Goal: Complete application form

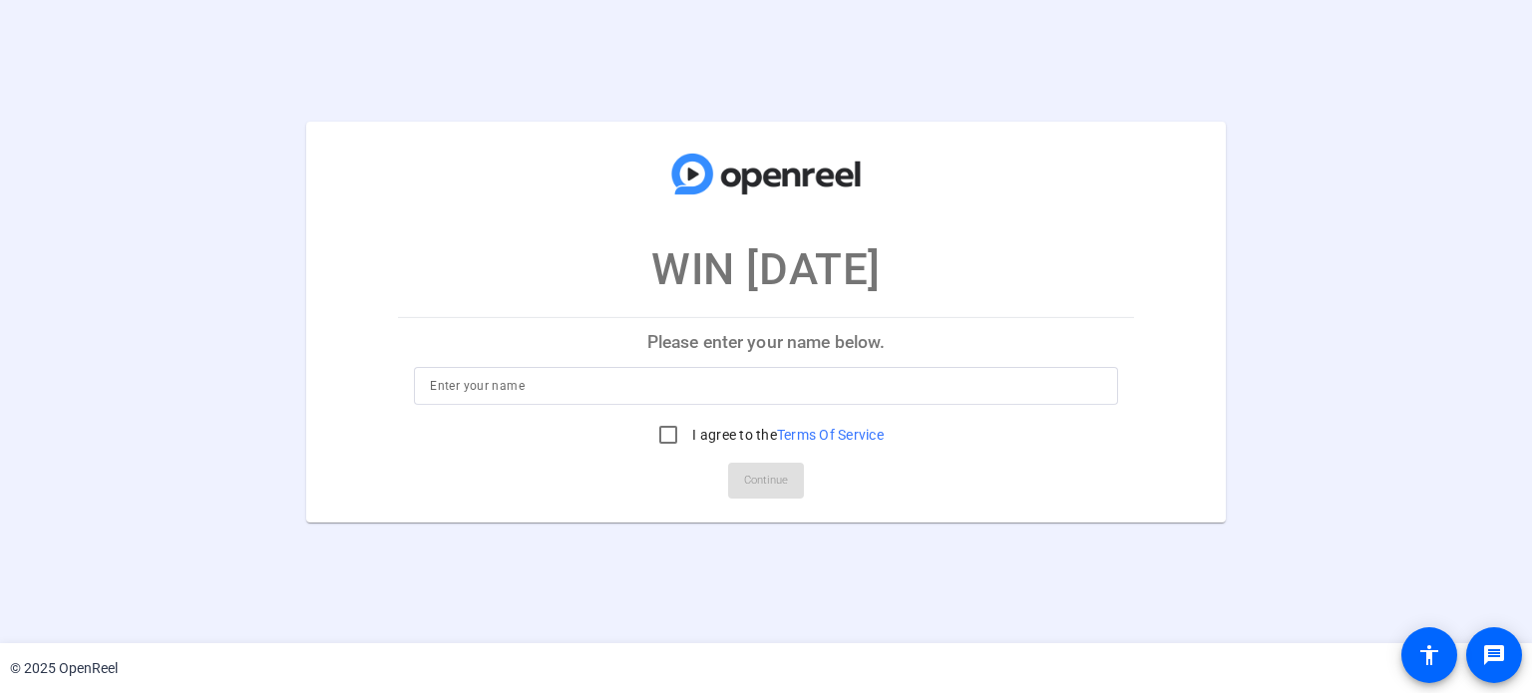
click at [667, 388] on input at bounding box center [765, 386] width 671 height 24
type input "[PERSON_NAME]"
click at [674, 438] on input "I agree to the Terms Of Service" at bounding box center [668, 435] width 40 height 40
checkbox input "true"
click at [767, 490] on span "Continue" at bounding box center [766, 481] width 44 height 30
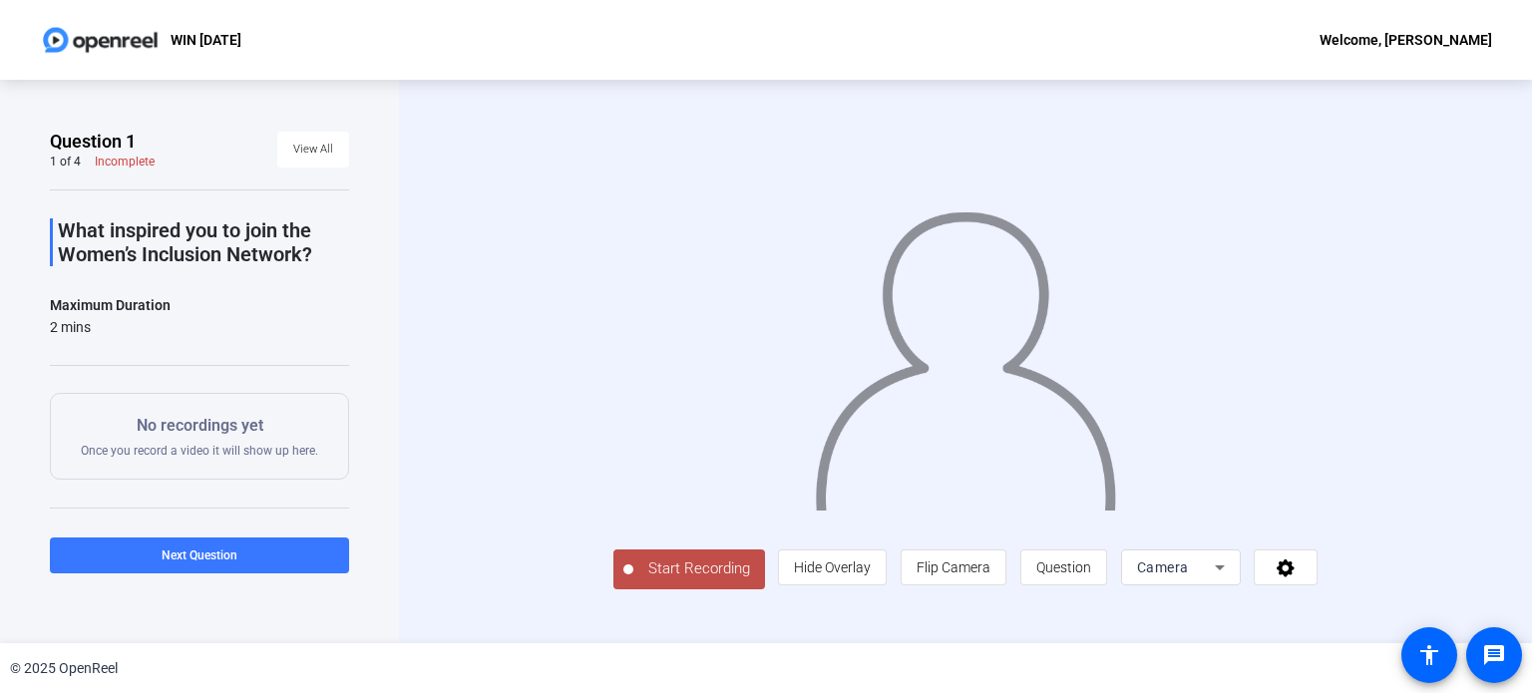
click at [1223, 562] on icon at bounding box center [1220, 567] width 24 height 24
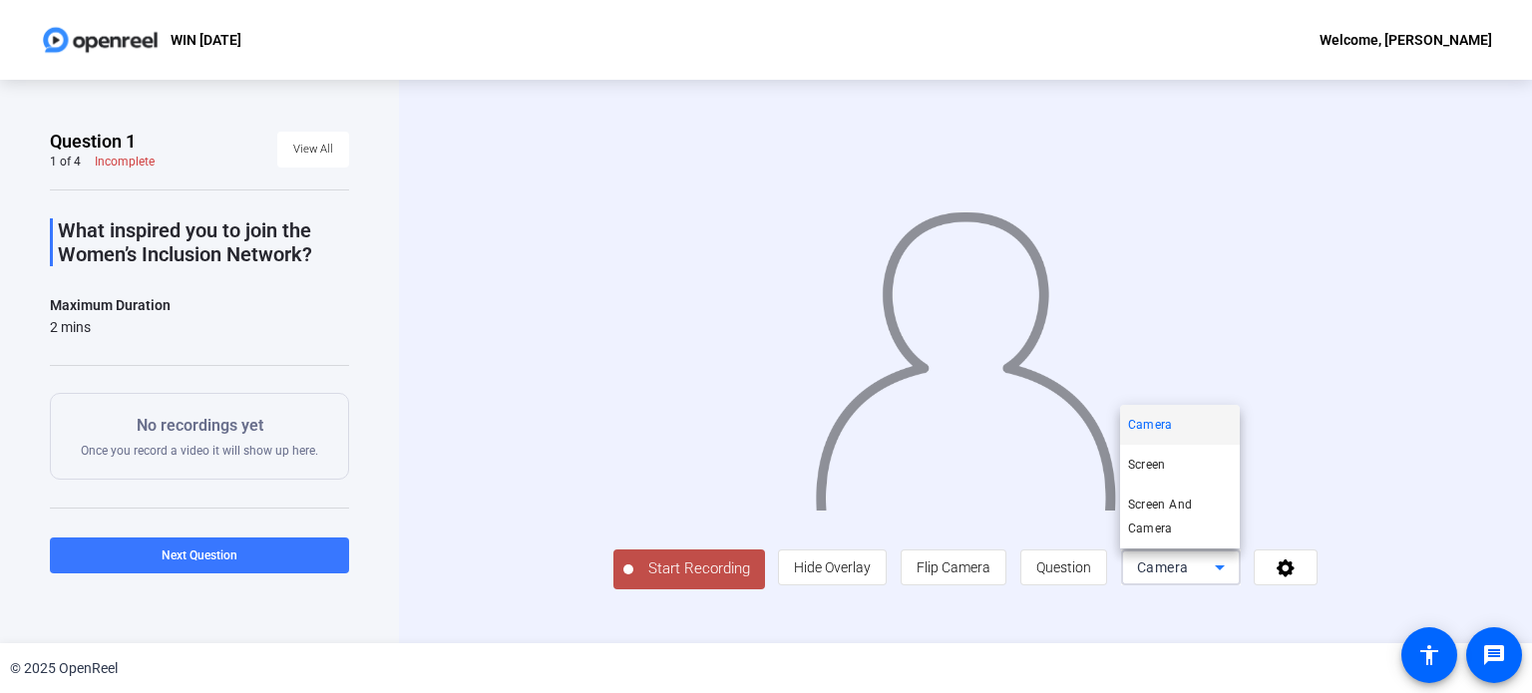
click at [1223, 562] on div at bounding box center [766, 346] width 1532 height 693
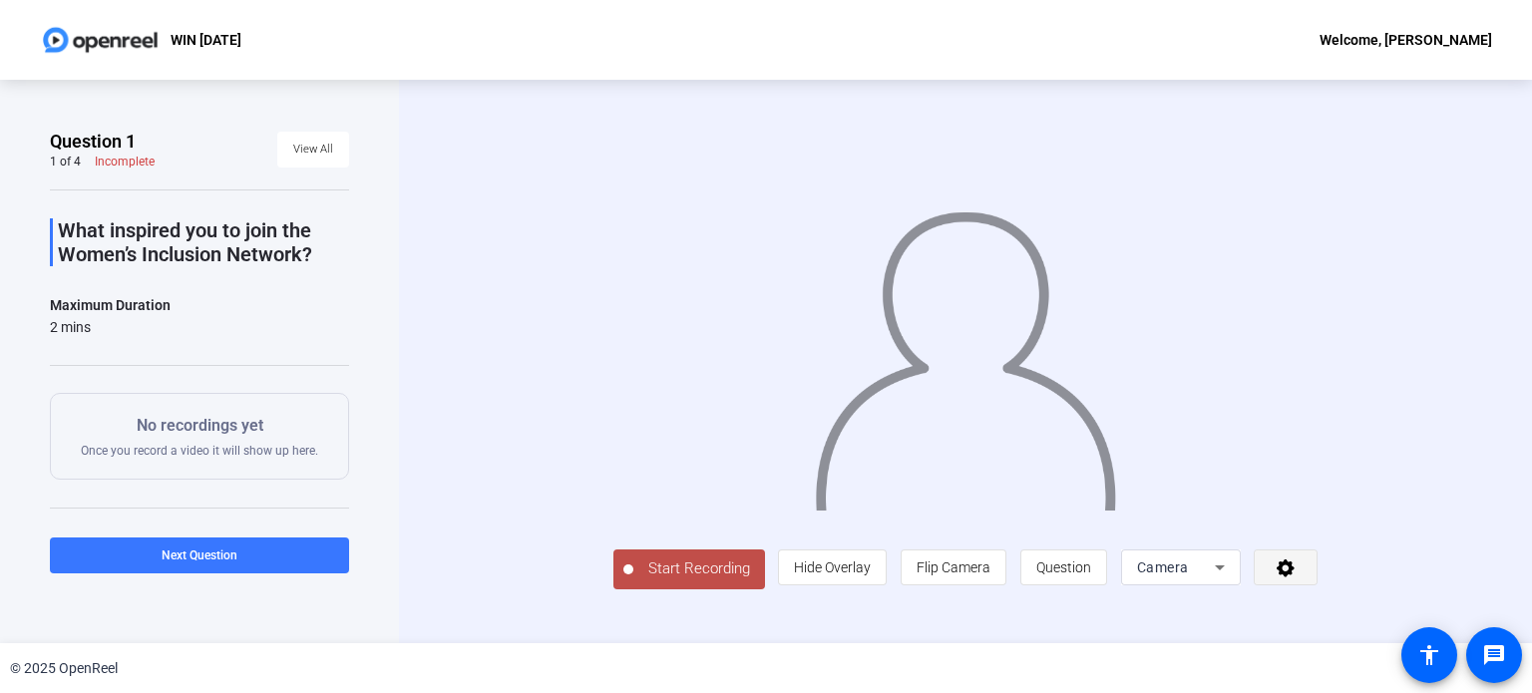
click at [1292, 567] on icon at bounding box center [1285, 568] width 18 height 18
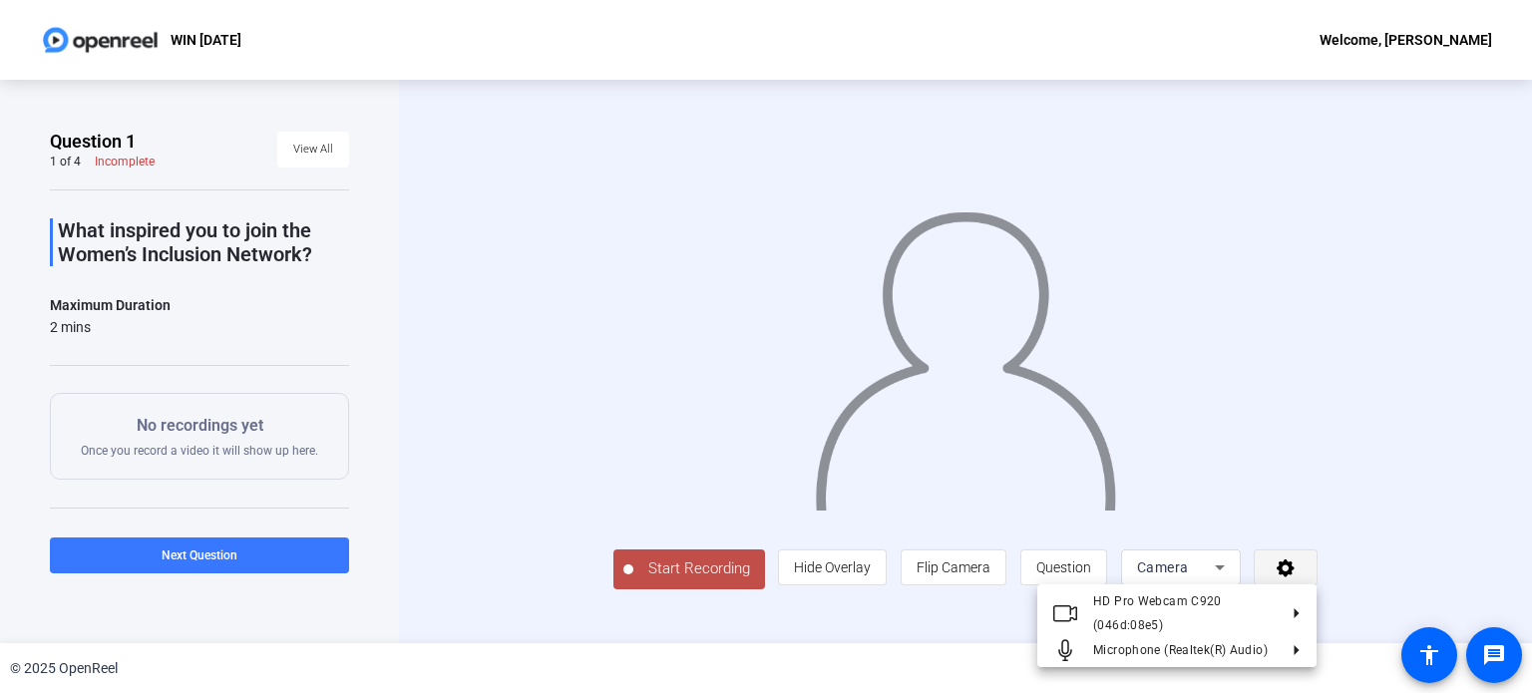
click at [1292, 567] on div at bounding box center [766, 346] width 1532 height 693
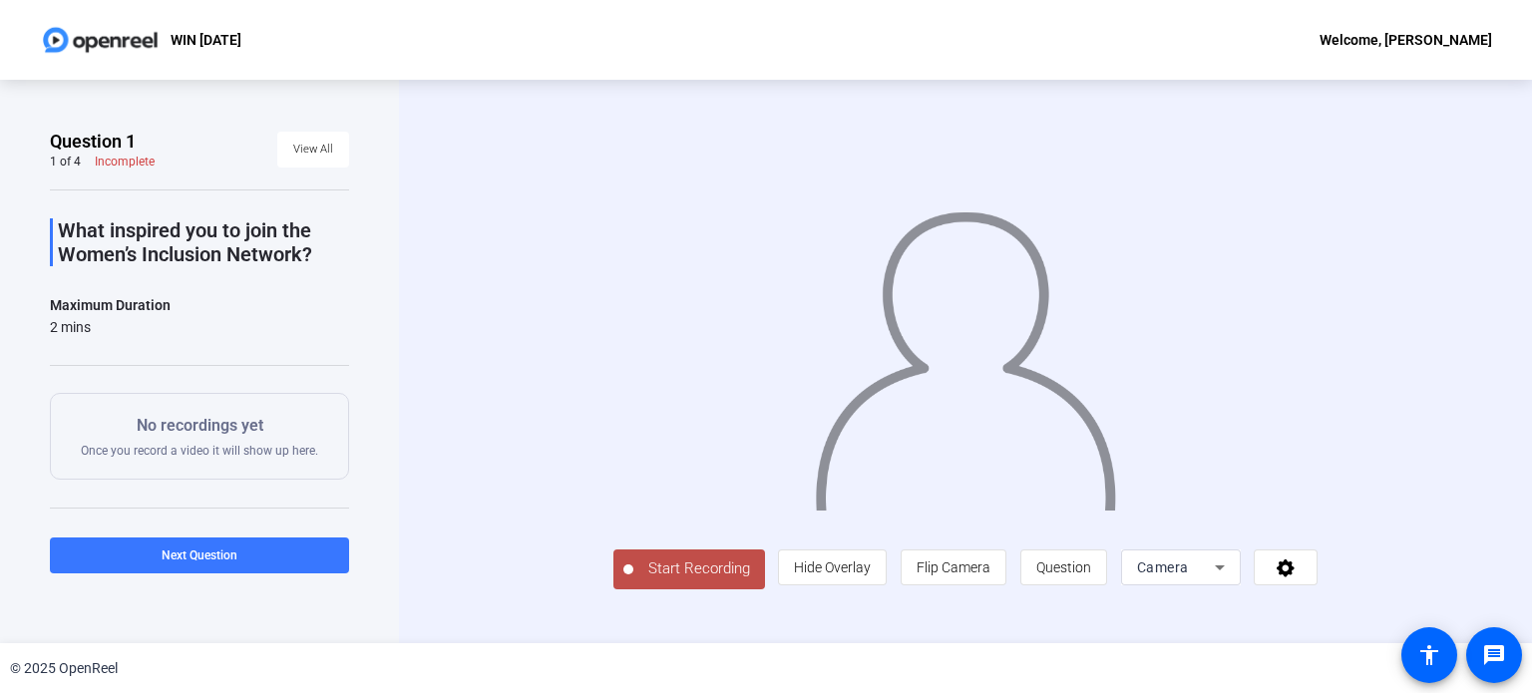
click at [694, 572] on span "Start Recording" at bounding box center [699, 568] width 132 height 23
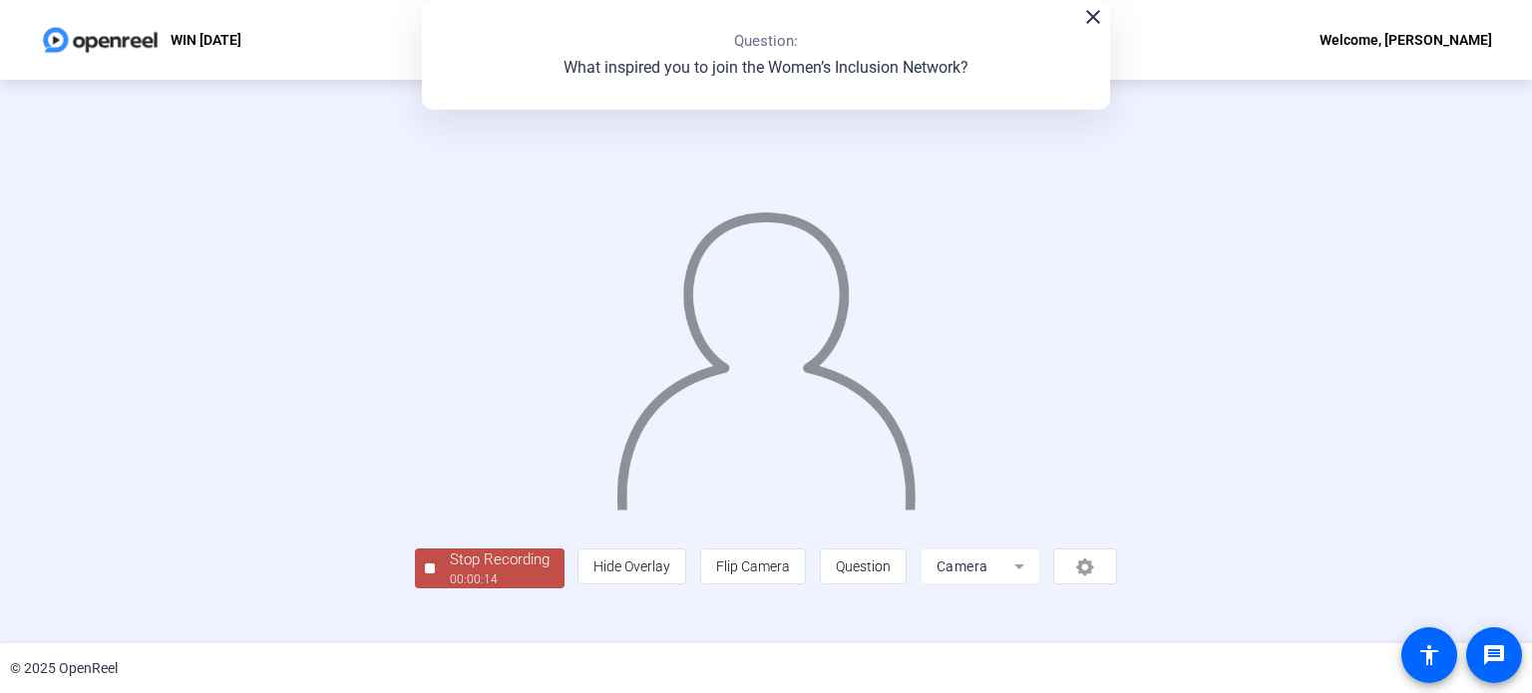
click at [499, 569] on div "Stop Recording" at bounding box center [500, 559] width 100 height 23
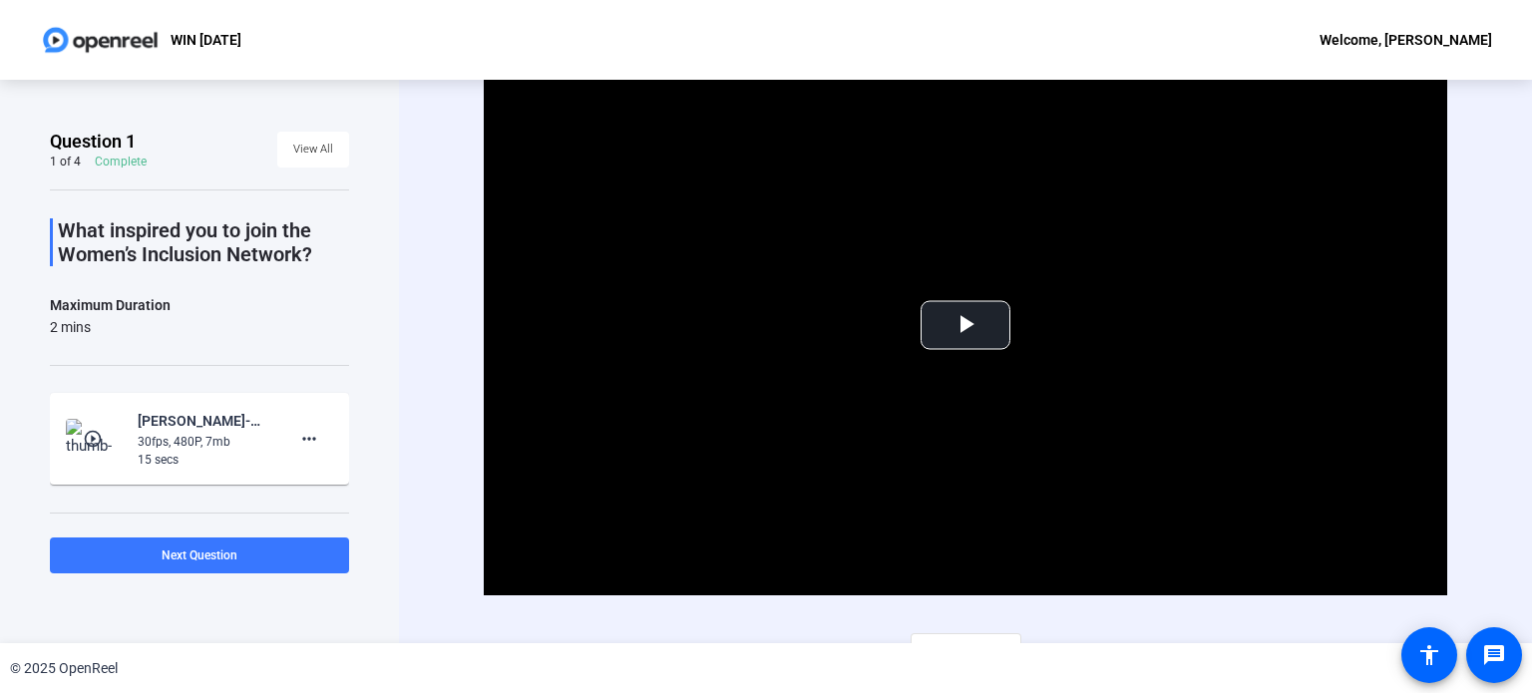
click at [98, 166] on div "Complete" at bounding box center [121, 162] width 52 height 16
click at [320, 155] on span "View All" at bounding box center [313, 150] width 40 height 30
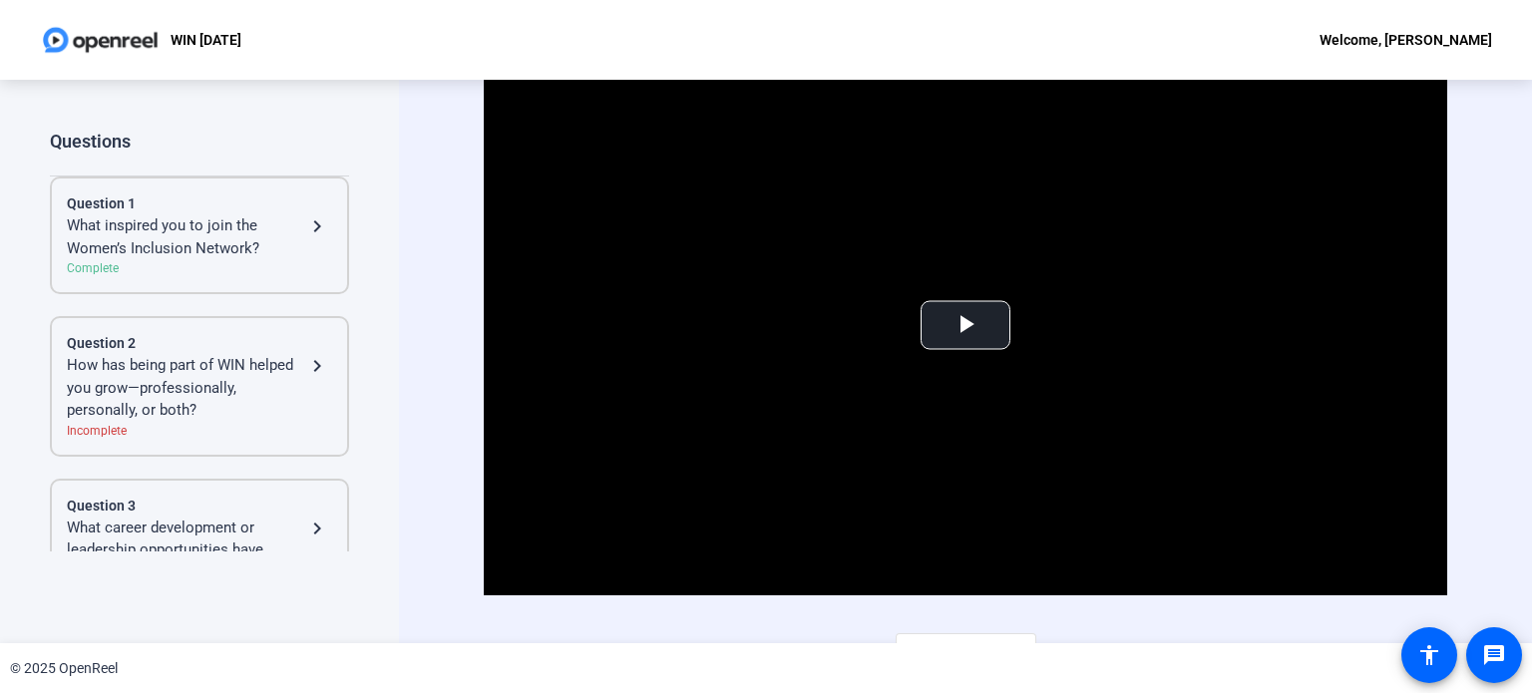
click at [319, 232] on mat-icon "navigate_next" at bounding box center [317, 226] width 24 height 24
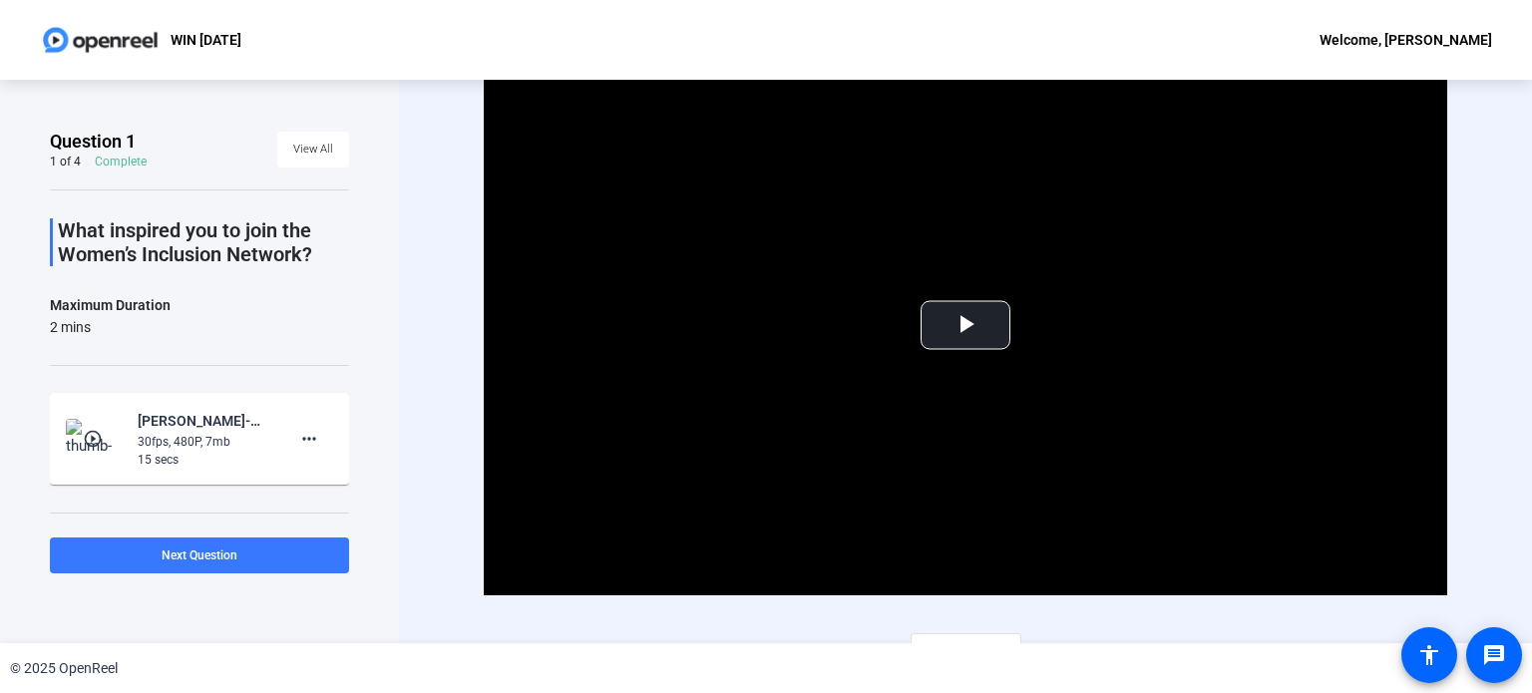
click at [84, 155] on div "1 of 4 Complete" at bounding box center [98, 162] width 97 height 16
click at [301, 431] on mat-icon "more_horiz" at bounding box center [309, 439] width 24 height 24
click at [320, 481] on span "Delete clip" at bounding box center [331, 480] width 80 height 24
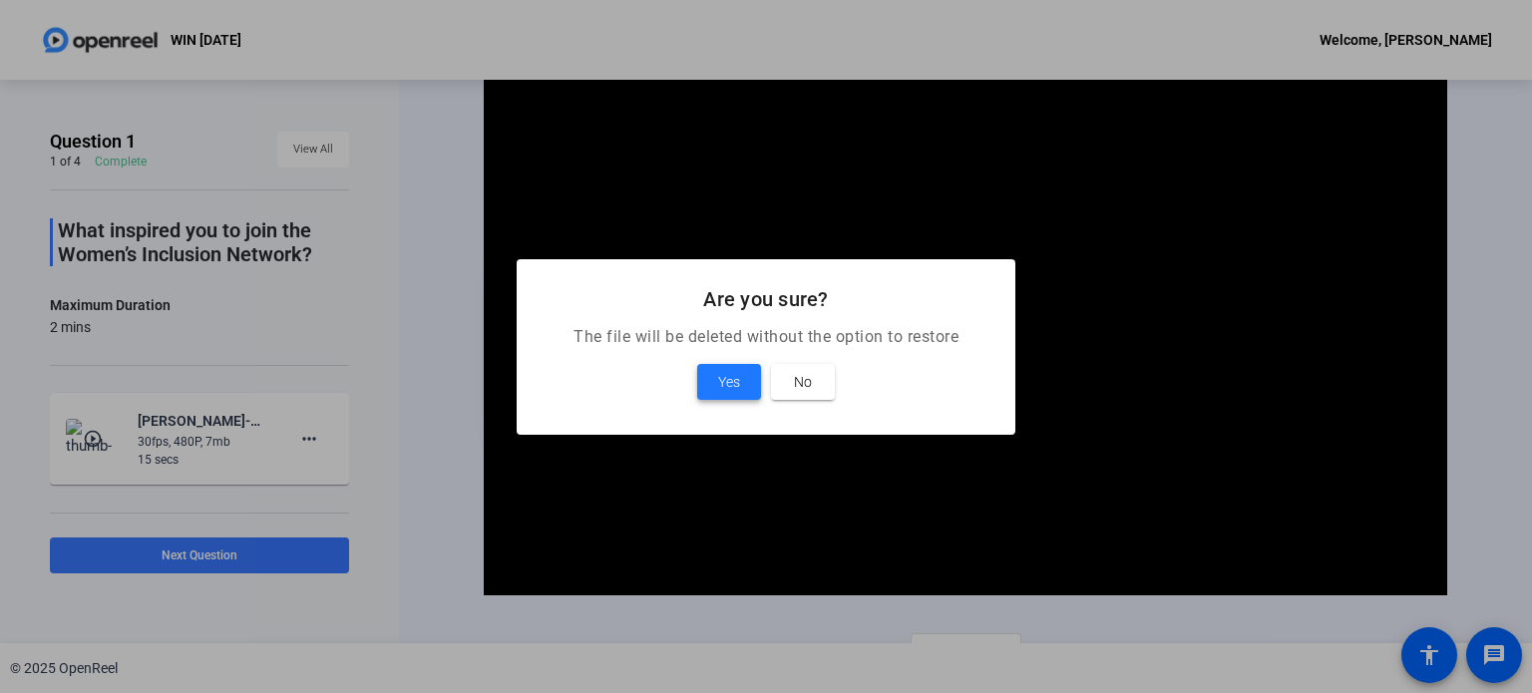
click at [736, 380] on span "Yes" at bounding box center [729, 382] width 22 height 24
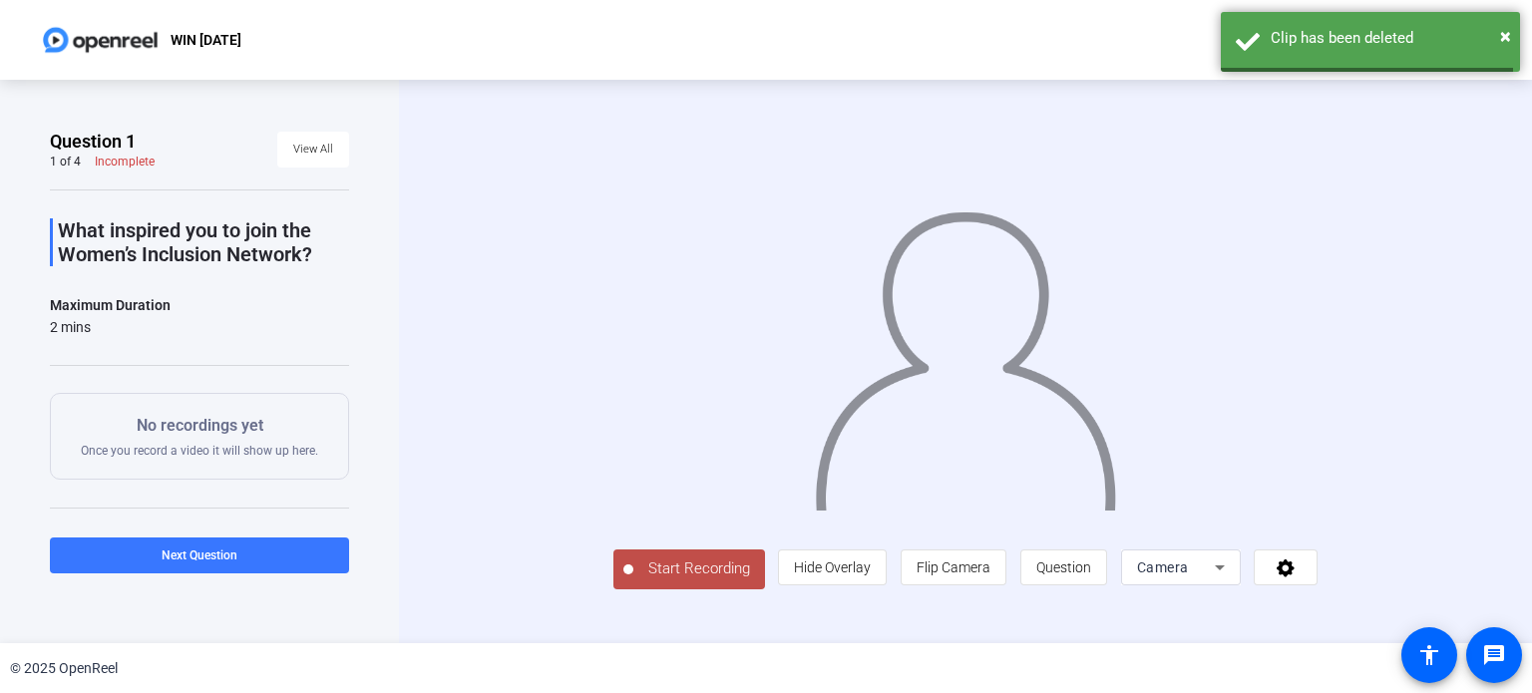
click at [613, 589] on button "Start Recording" at bounding box center [689, 569] width 152 height 40
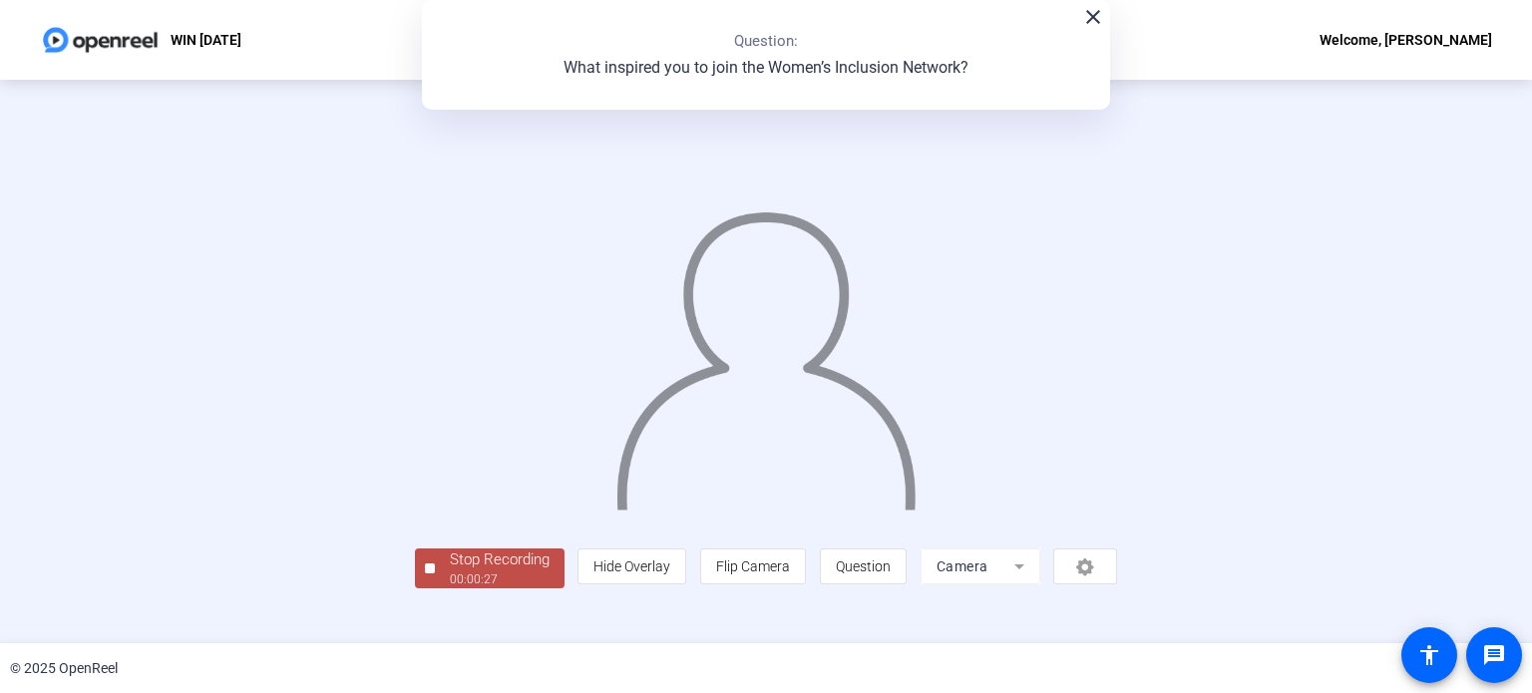
click at [1088, 23] on mat-icon "close" at bounding box center [1093, 17] width 24 height 24
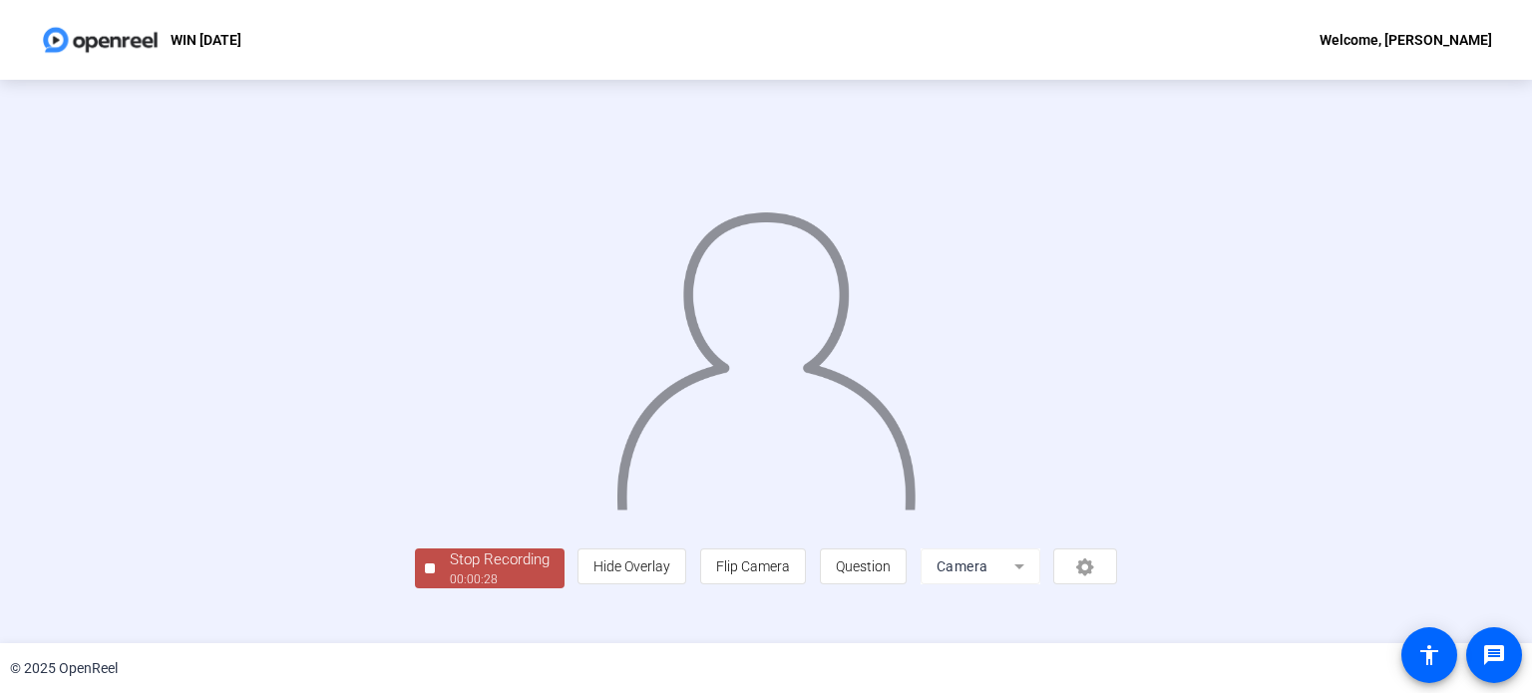
scroll to position [77, 0]
click at [450, 571] on div "Stop Recording" at bounding box center [500, 559] width 100 height 23
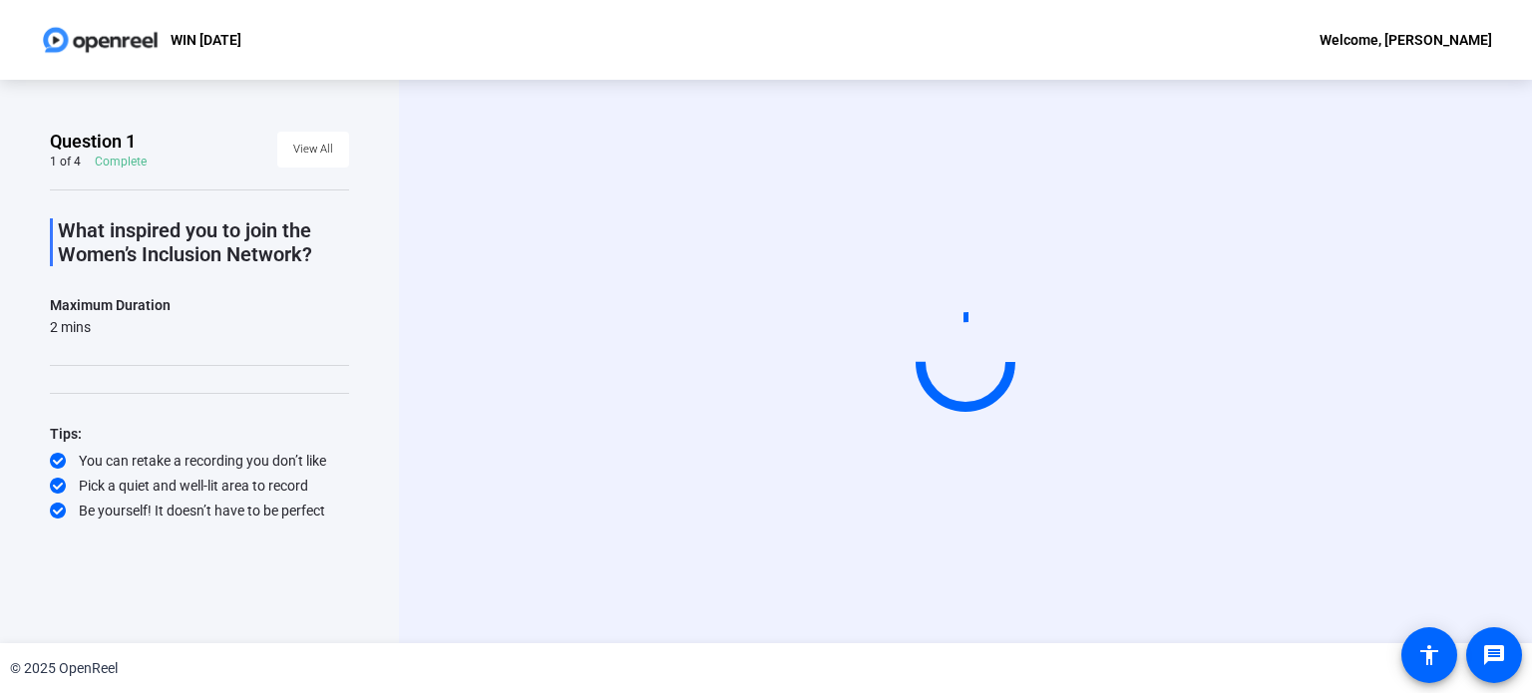
click at [816, 386] on video at bounding box center [965, 361] width 299 height 169
click at [313, 155] on span "View All" at bounding box center [313, 150] width 40 height 30
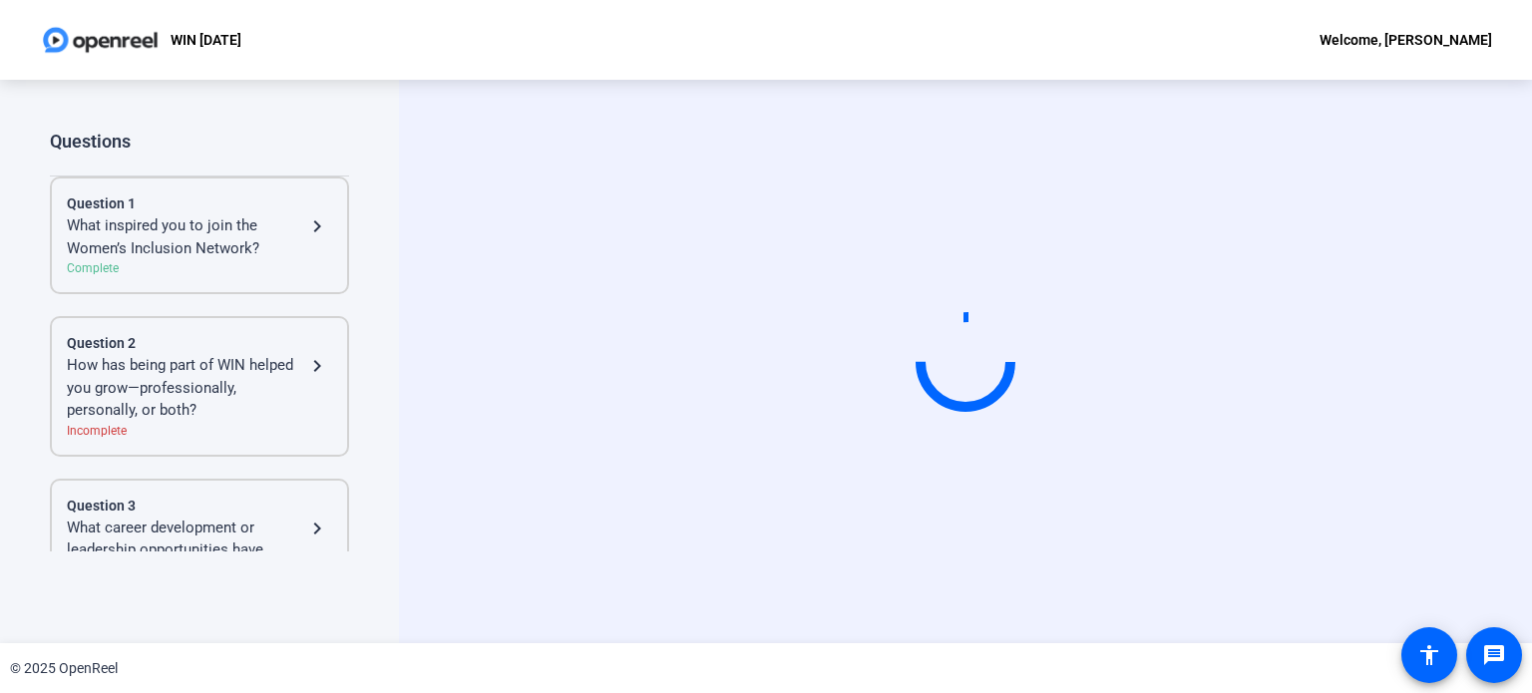
click at [305, 214] on mat-icon "navigate_next" at bounding box center [317, 226] width 24 height 24
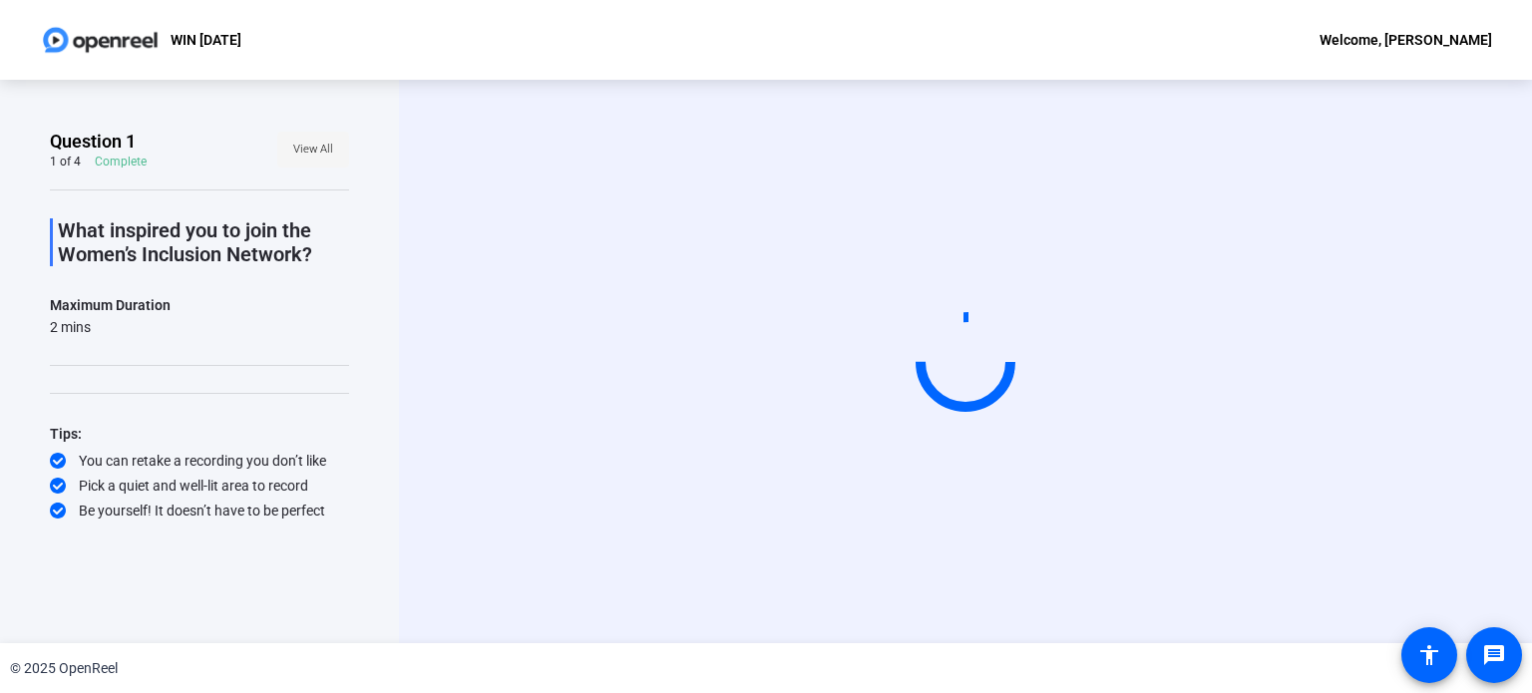
drag, startPoint x: 307, startPoint y: 167, endPoint x: 316, endPoint y: 154, distance: 15.8
click at [309, 164] on button "View All" at bounding box center [313, 150] width 72 height 36
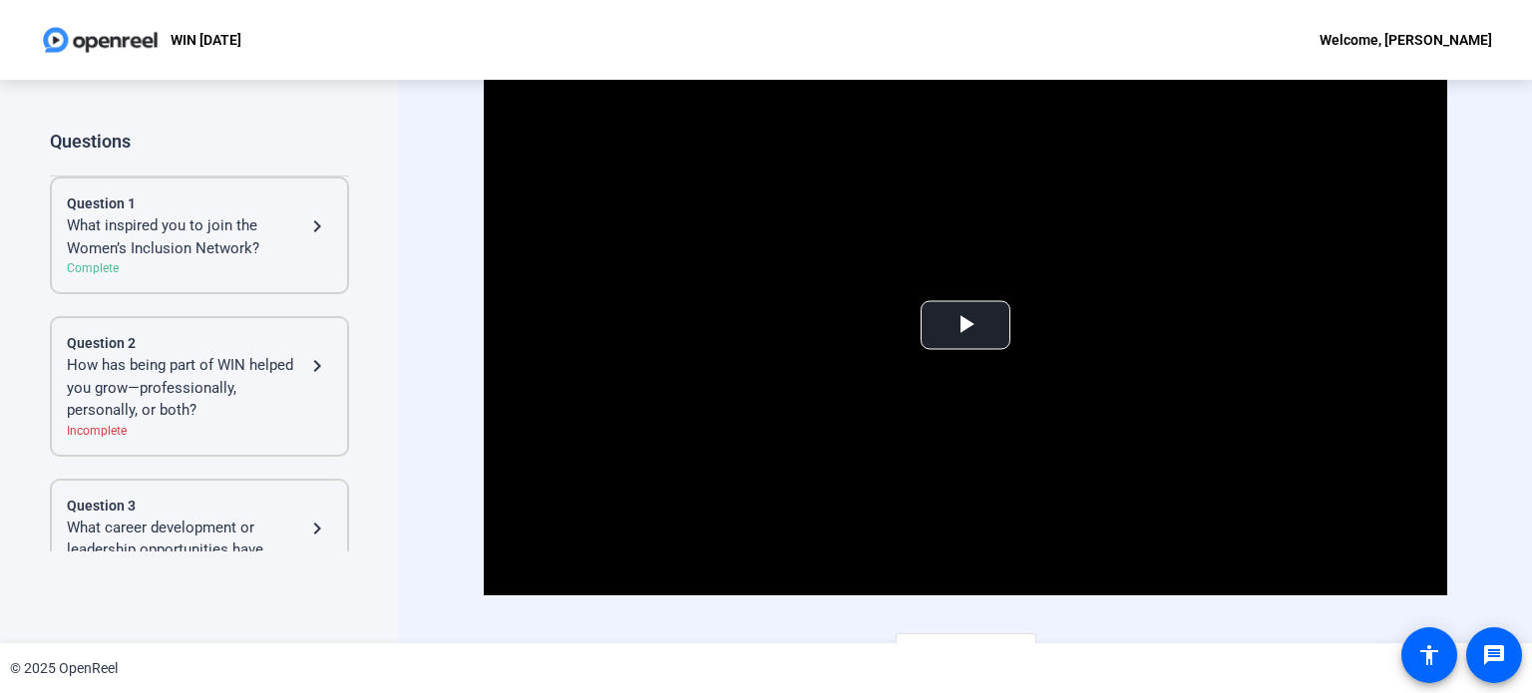
click at [312, 226] on mat-icon "navigate_next" at bounding box center [317, 226] width 24 height 24
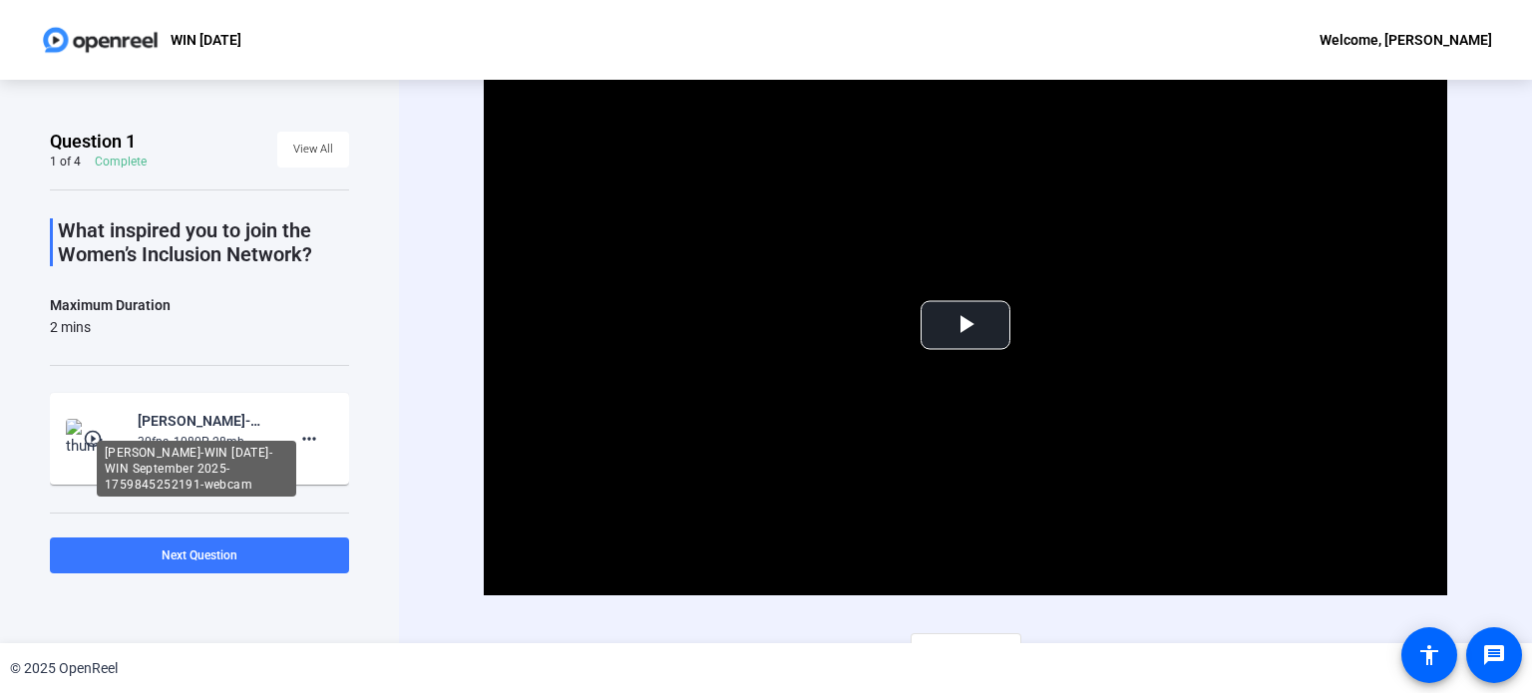
click at [295, 441] on div "[PERSON_NAME]-WIN [DATE]-WIN September 2025-1759845252191-webcam" at bounding box center [196, 469] width 199 height 56
click at [305, 449] on mat-icon "more_horiz" at bounding box center [309, 439] width 24 height 24
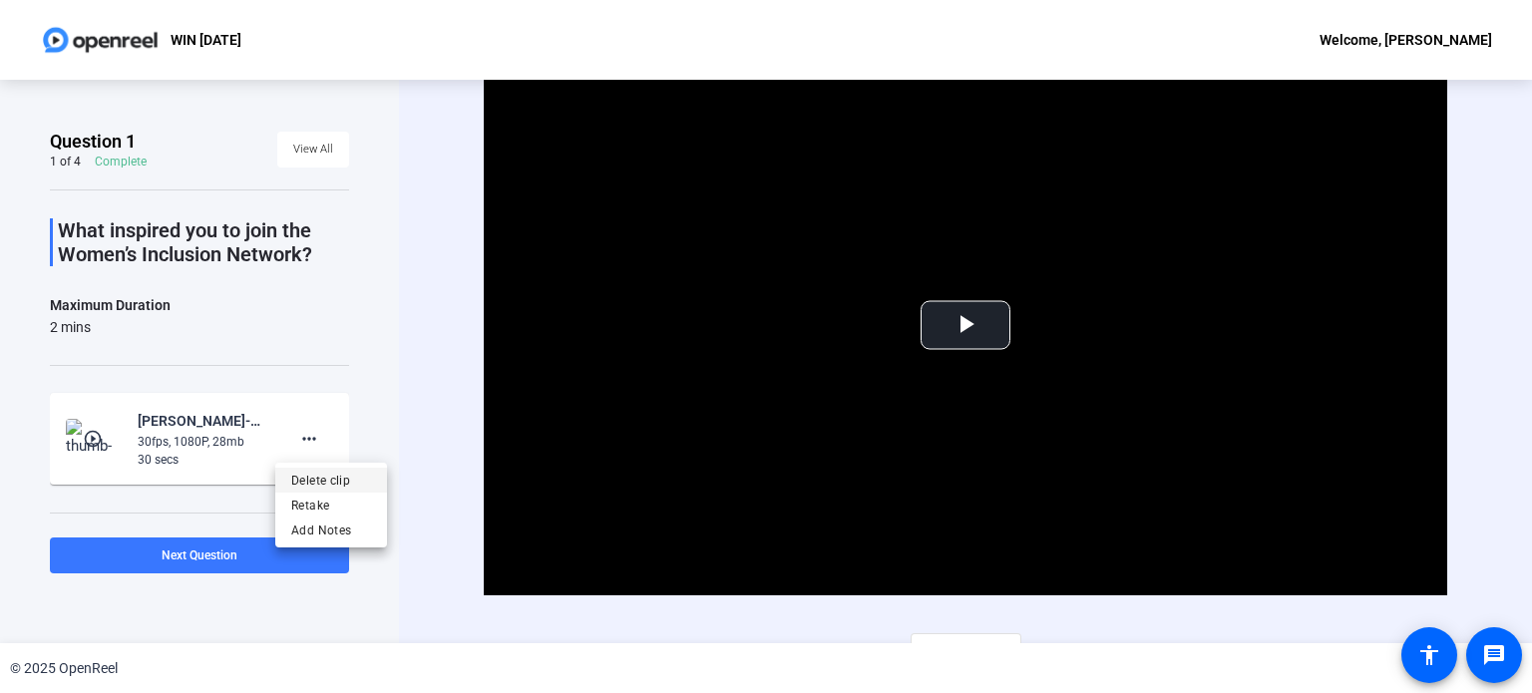
click at [315, 486] on span "Delete clip" at bounding box center [331, 480] width 80 height 24
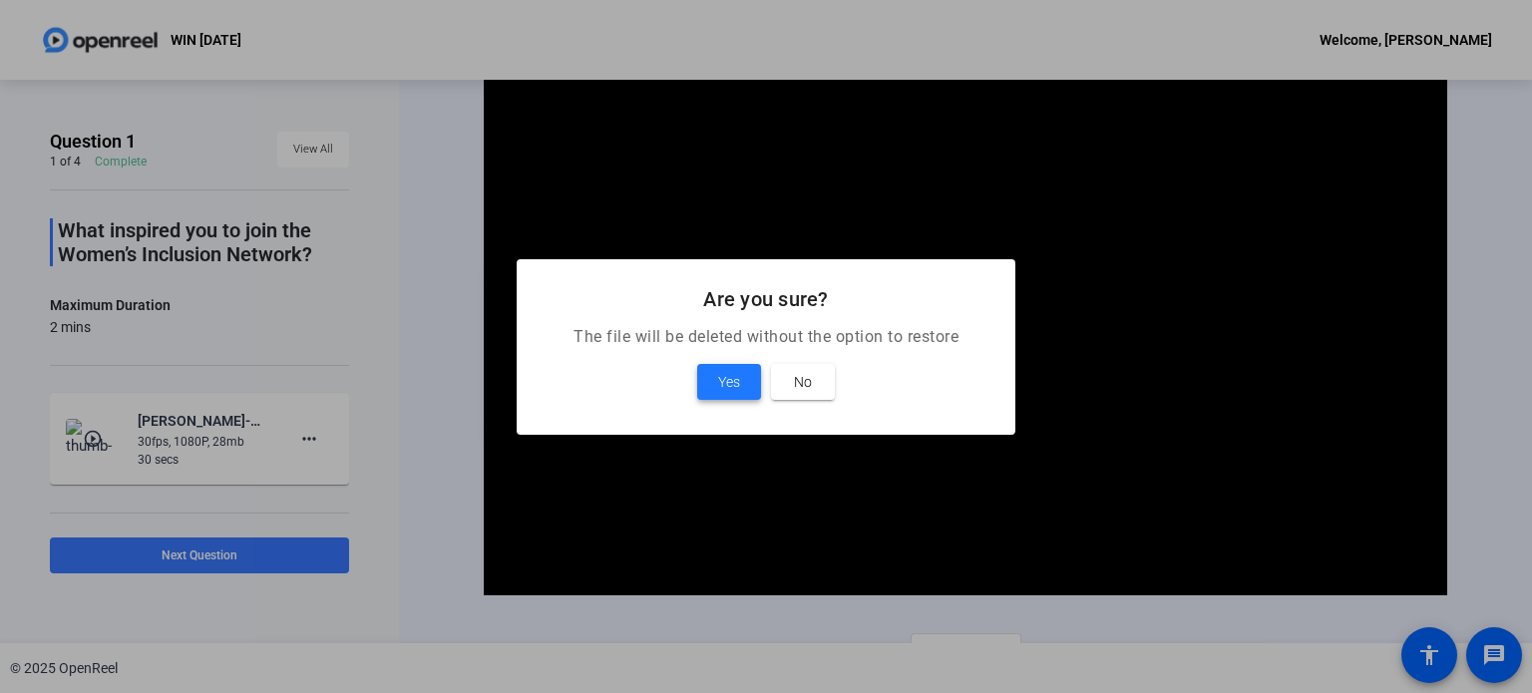
click at [718, 383] on span "Yes" at bounding box center [729, 382] width 22 height 24
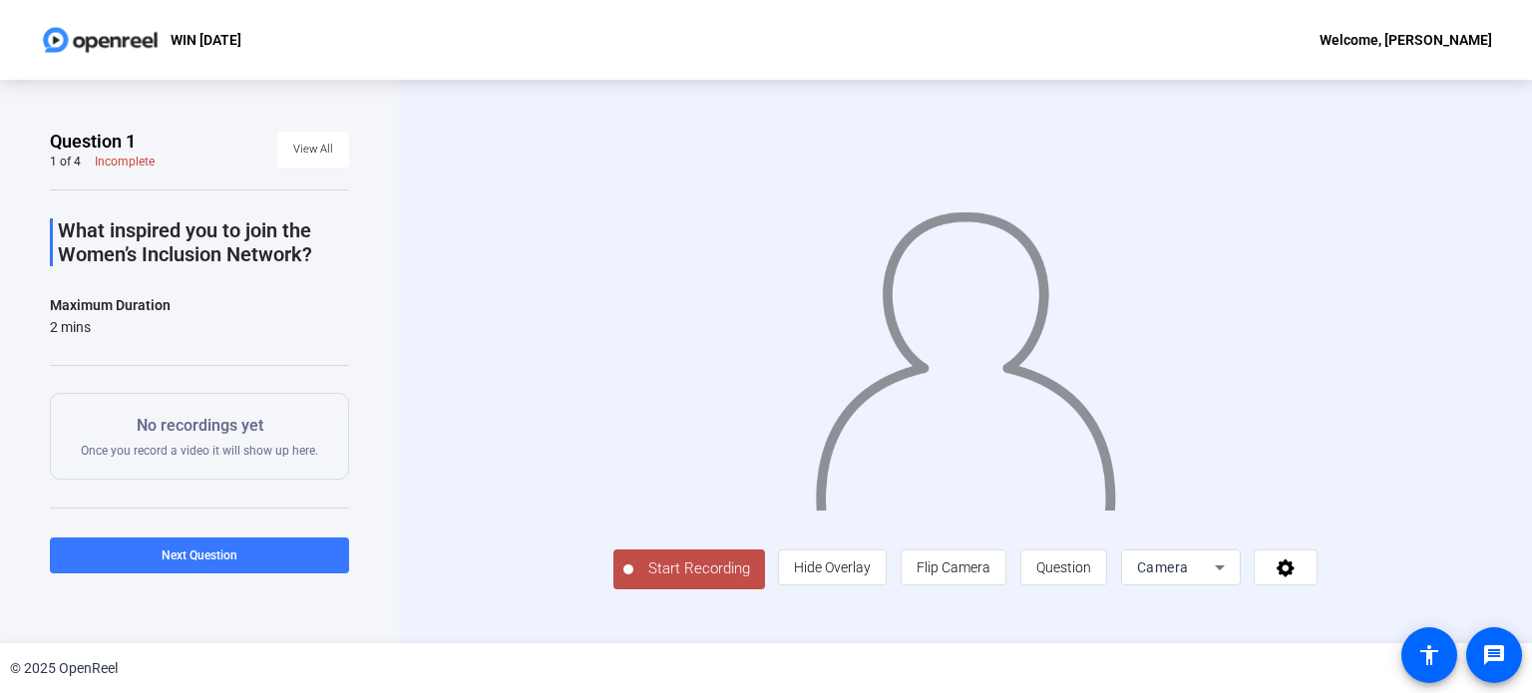
click at [633, 580] on span "Start Recording" at bounding box center [699, 568] width 132 height 23
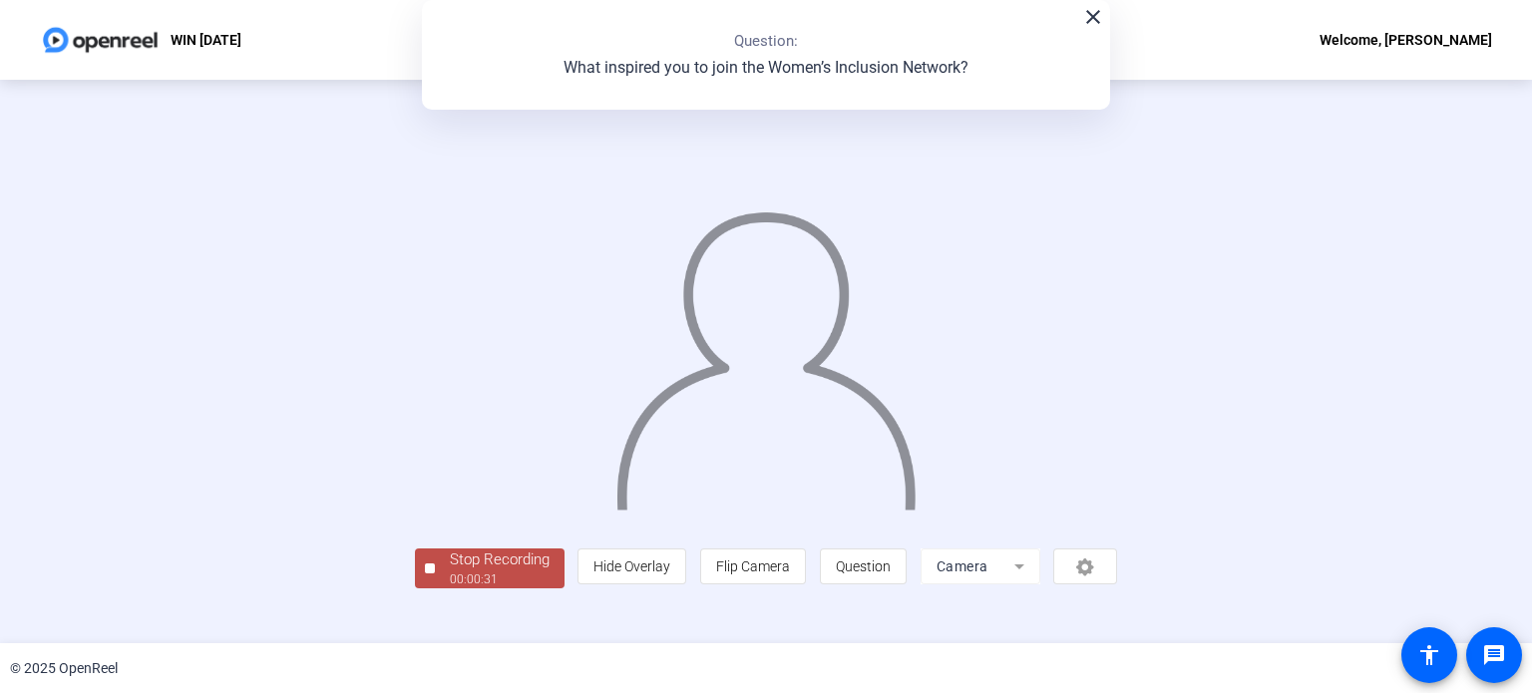
scroll to position [77, 0]
click at [450, 571] on div "Stop Recording" at bounding box center [500, 559] width 100 height 23
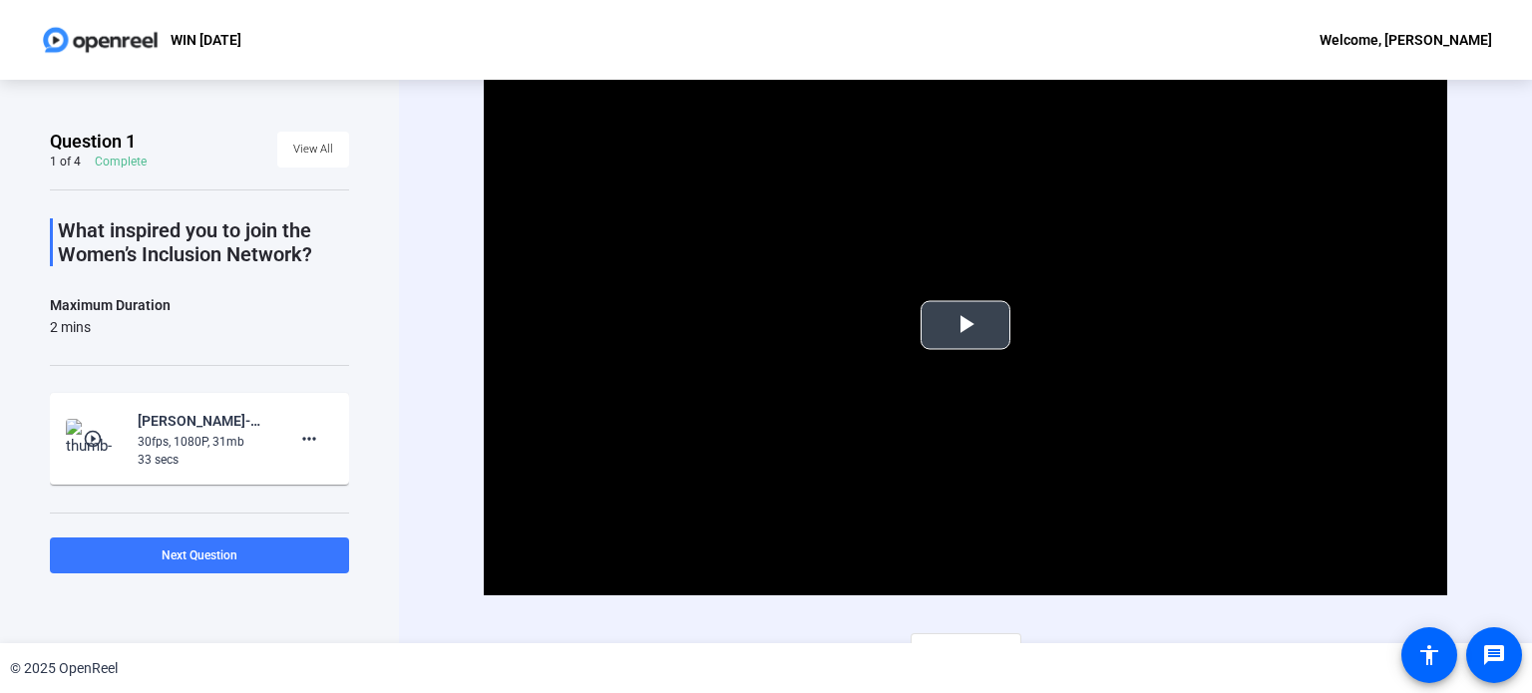
click at [965, 325] on span "Video Player" at bounding box center [965, 325] width 0 height 0
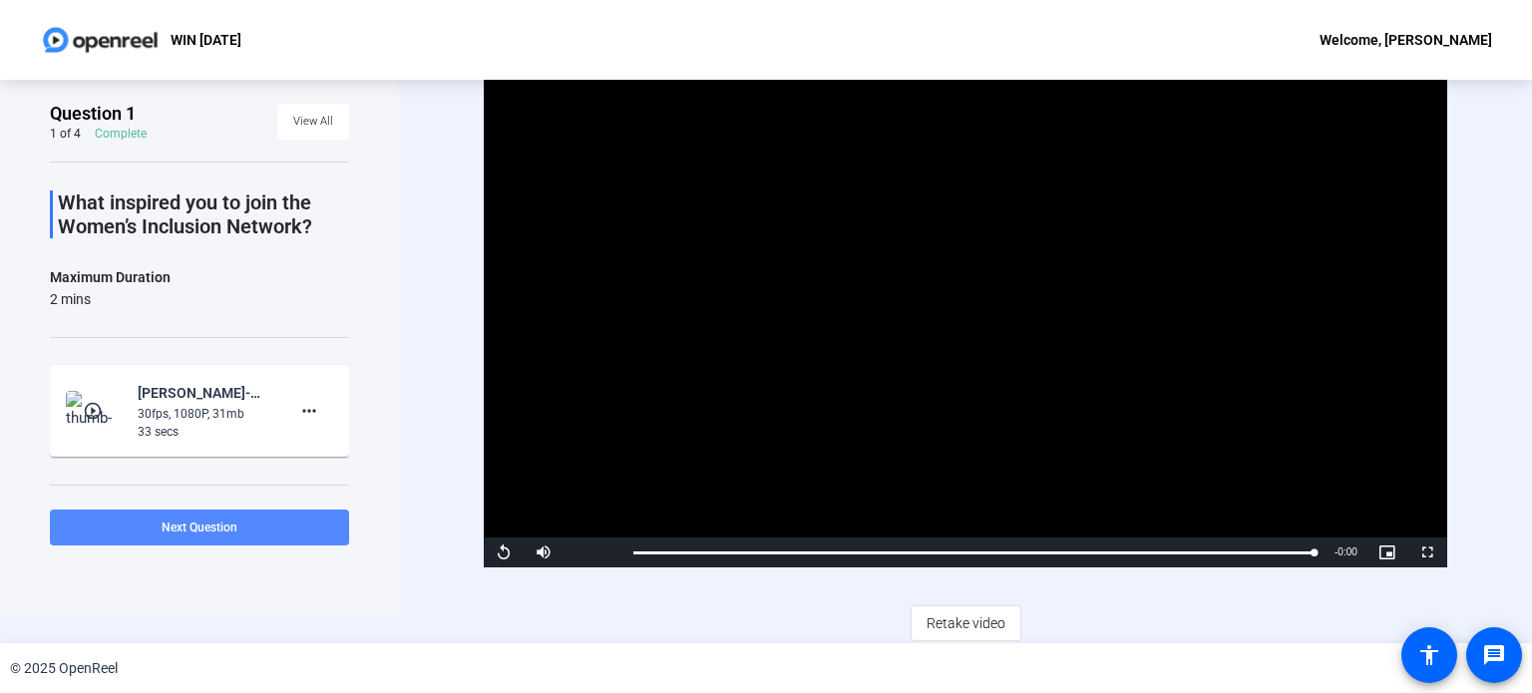
click at [207, 523] on span "Next Question" at bounding box center [200, 528] width 76 height 14
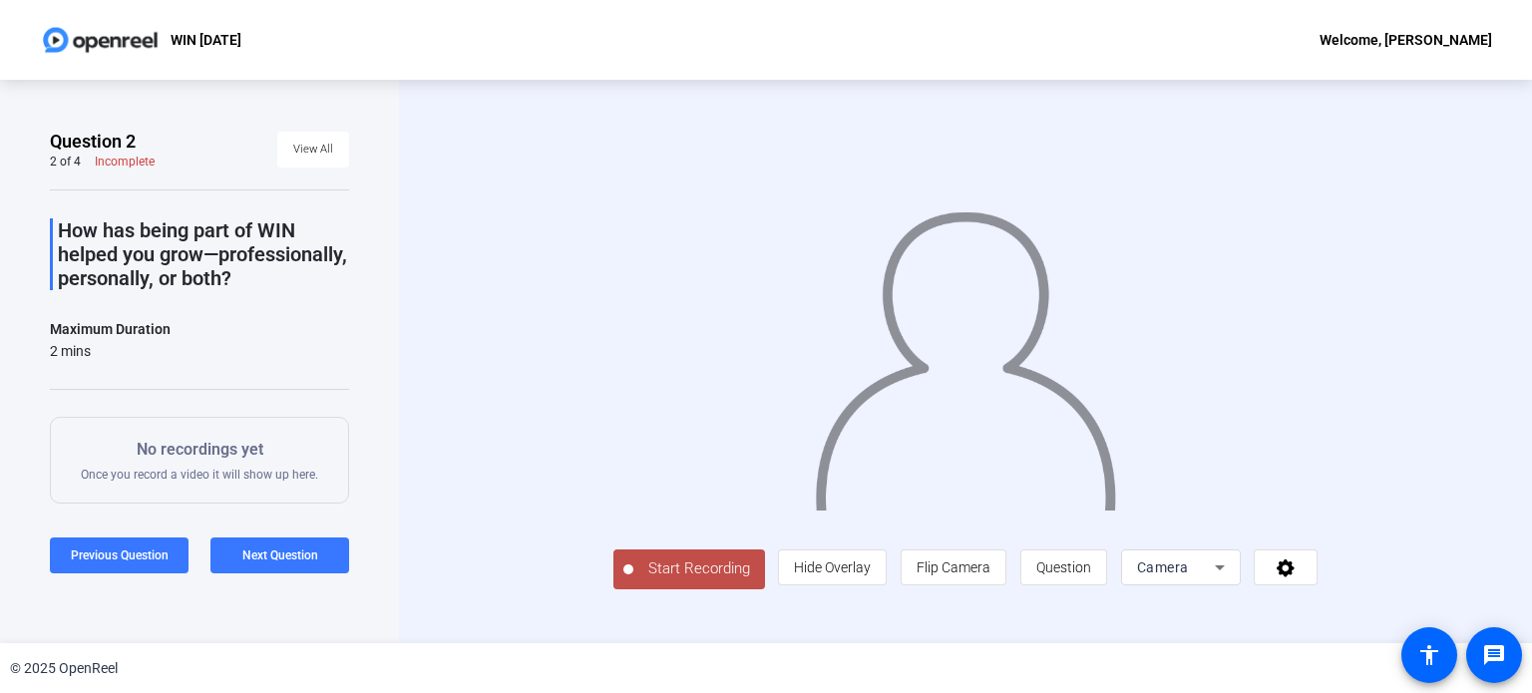
click at [633, 580] on span "Start Recording" at bounding box center [699, 568] width 132 height 23
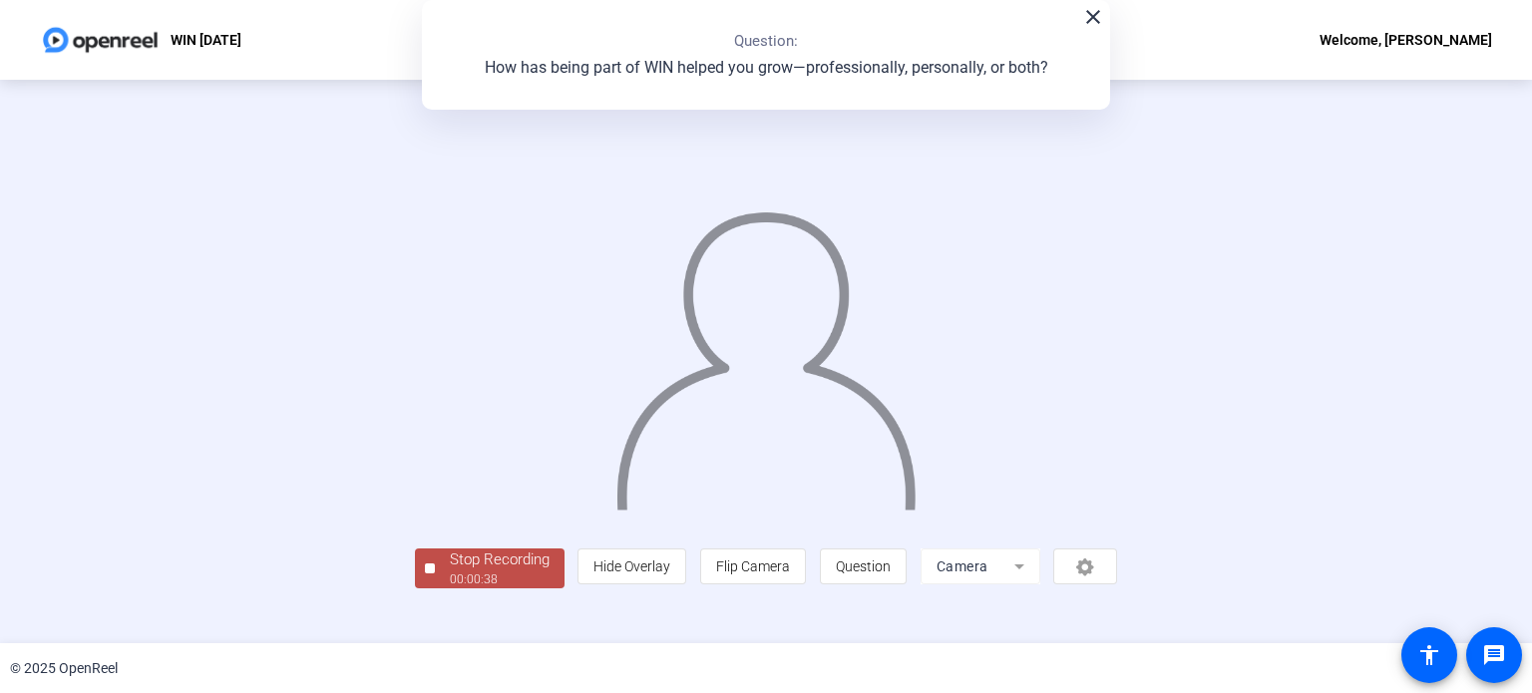
scroll to position [77, 0]
click at [450, 571] on div "Stop Recording" at bounding box center [500, 559] width 100 height 23
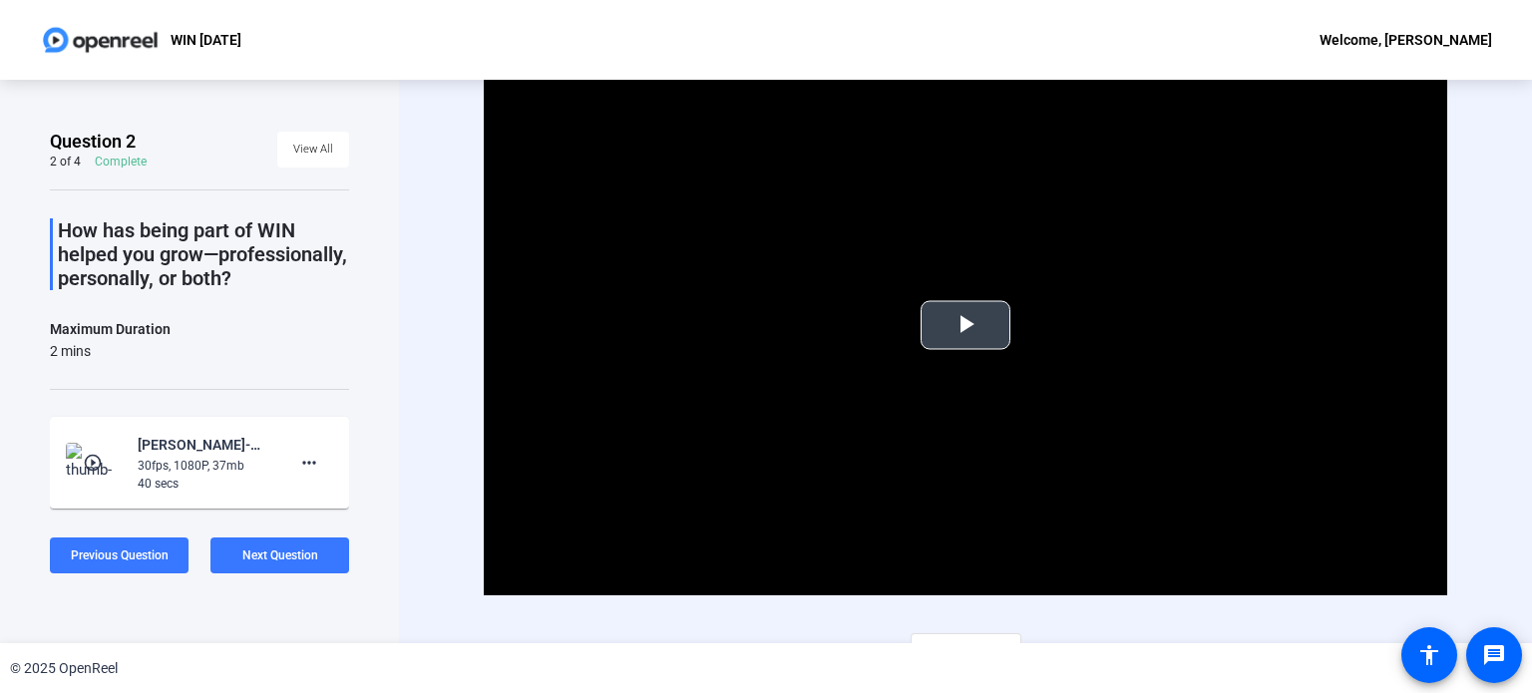
click at [965, 325] on span "Video Player" at bounding box center [965, 325] width 0 height 0
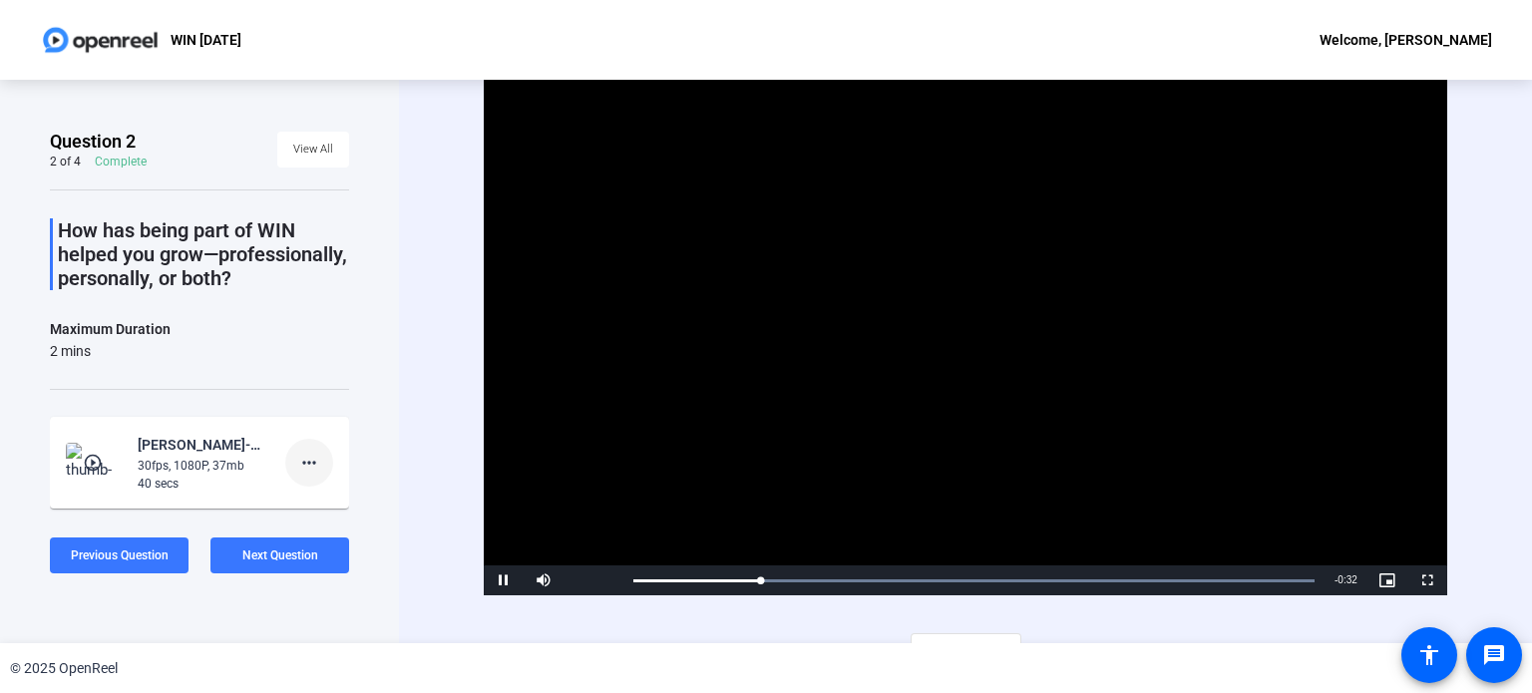
click at [302, 475] on mat-icon "more_horiz" at bounding box center [309, 463] width 24 height 24
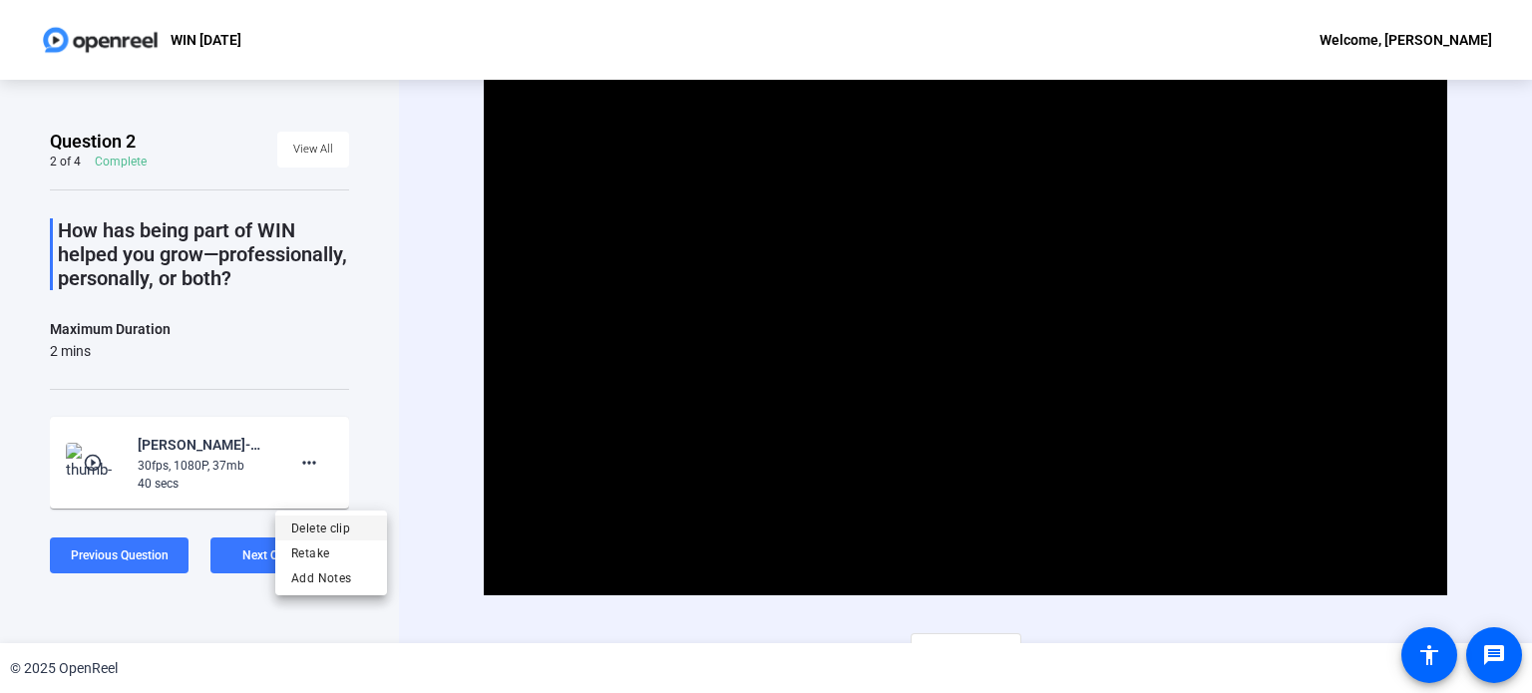
click at [328, 527] on span "Delete clip" at bounding box center [331, 528] width 80 height 24
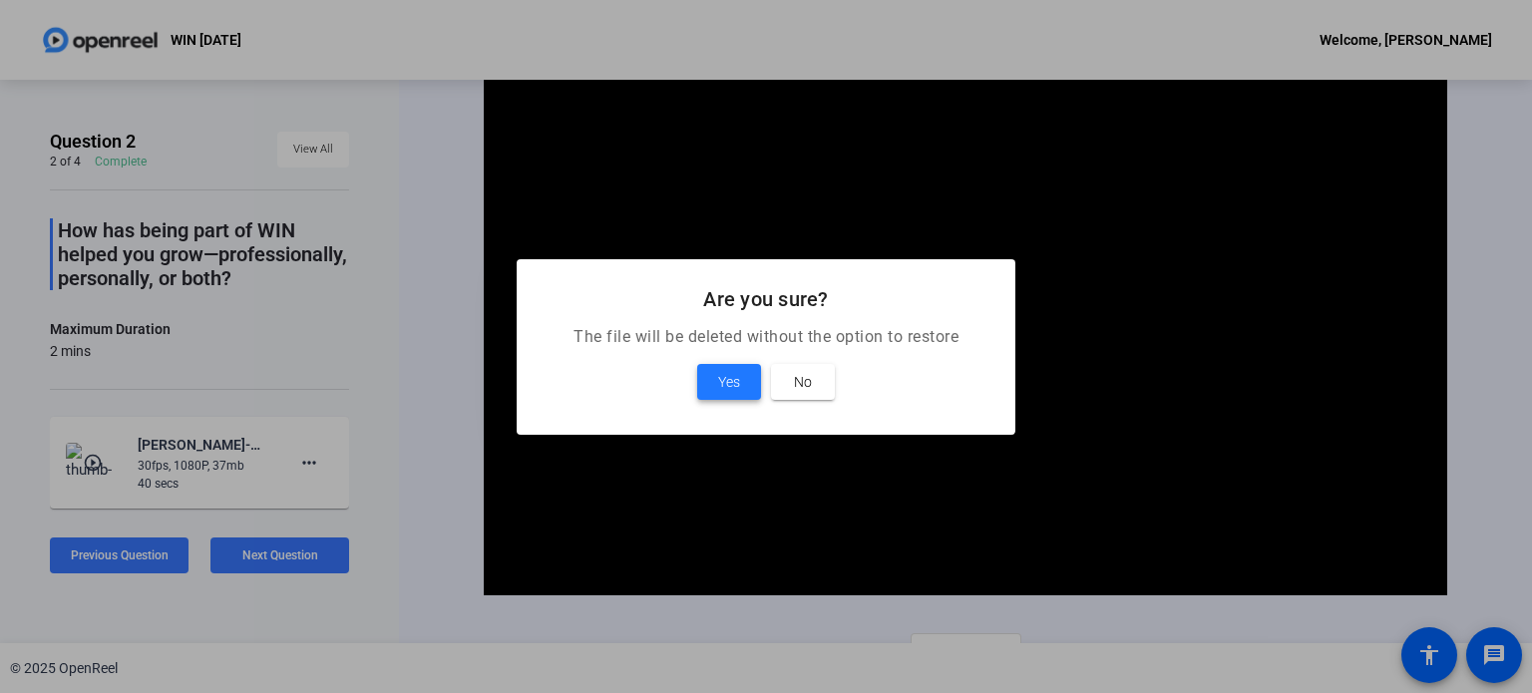
click at [716, 382] on span at bounding box center [729, 382] width 64 height 48
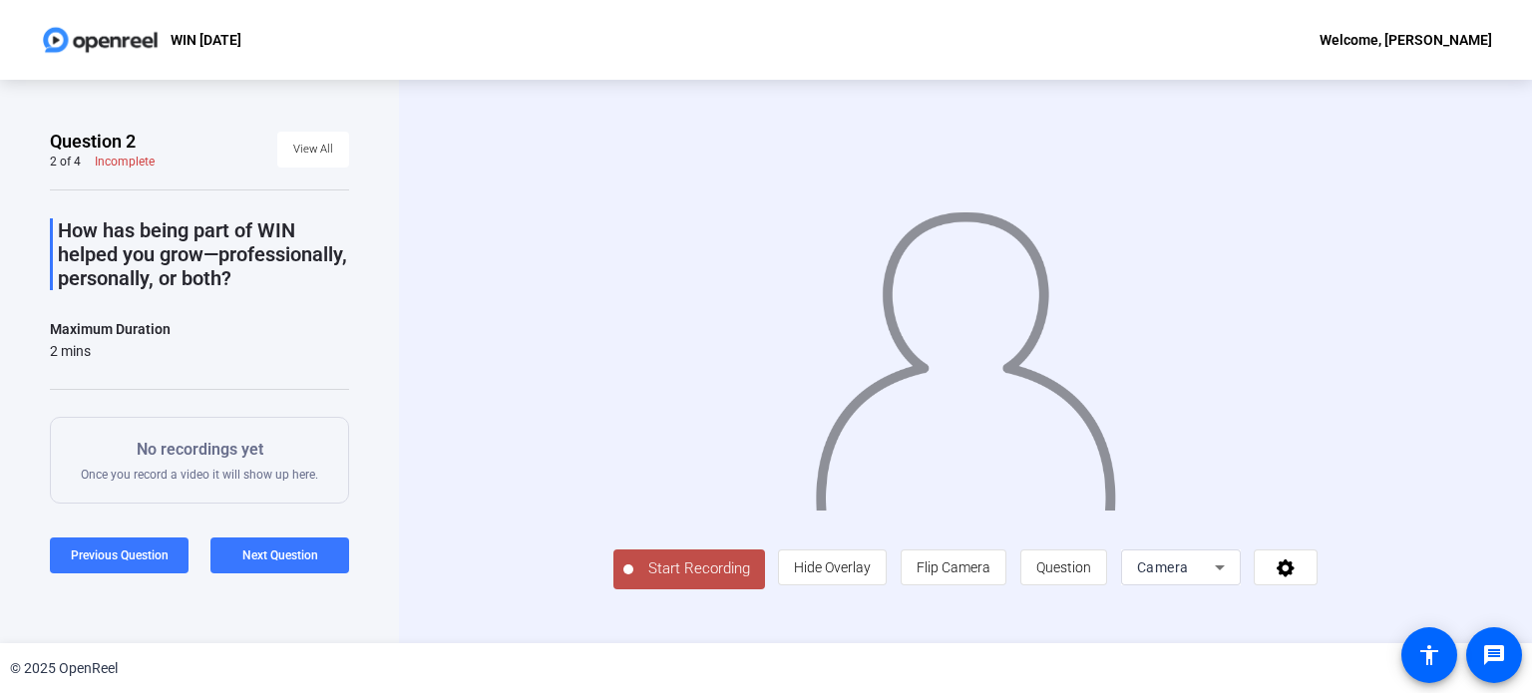
click at [633, 580] on span "Start Recording" at bounding box center [699, 568] width 132 height 23
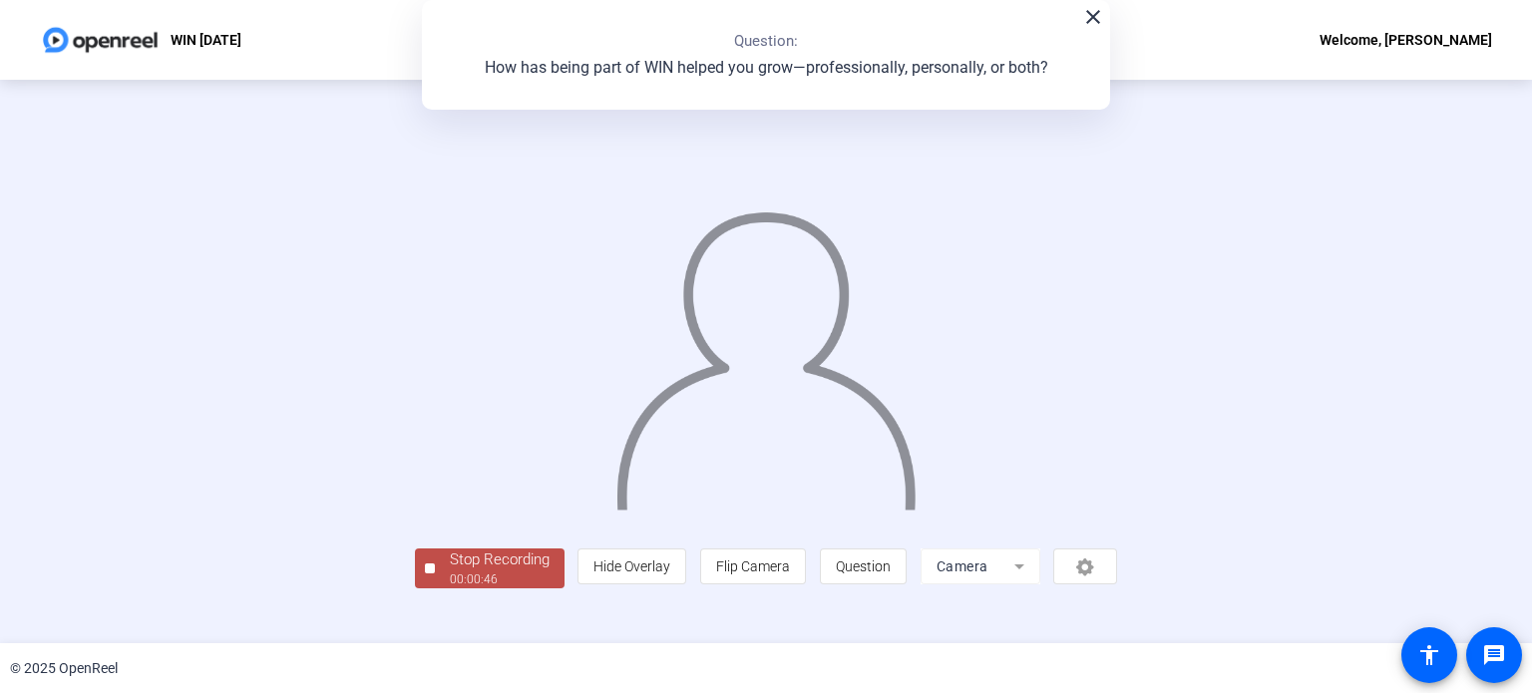
scroll to position [77, 0]
click at [450, 571] on div "Stop Recording" at bounding box center [500, 559] width 100 height 23
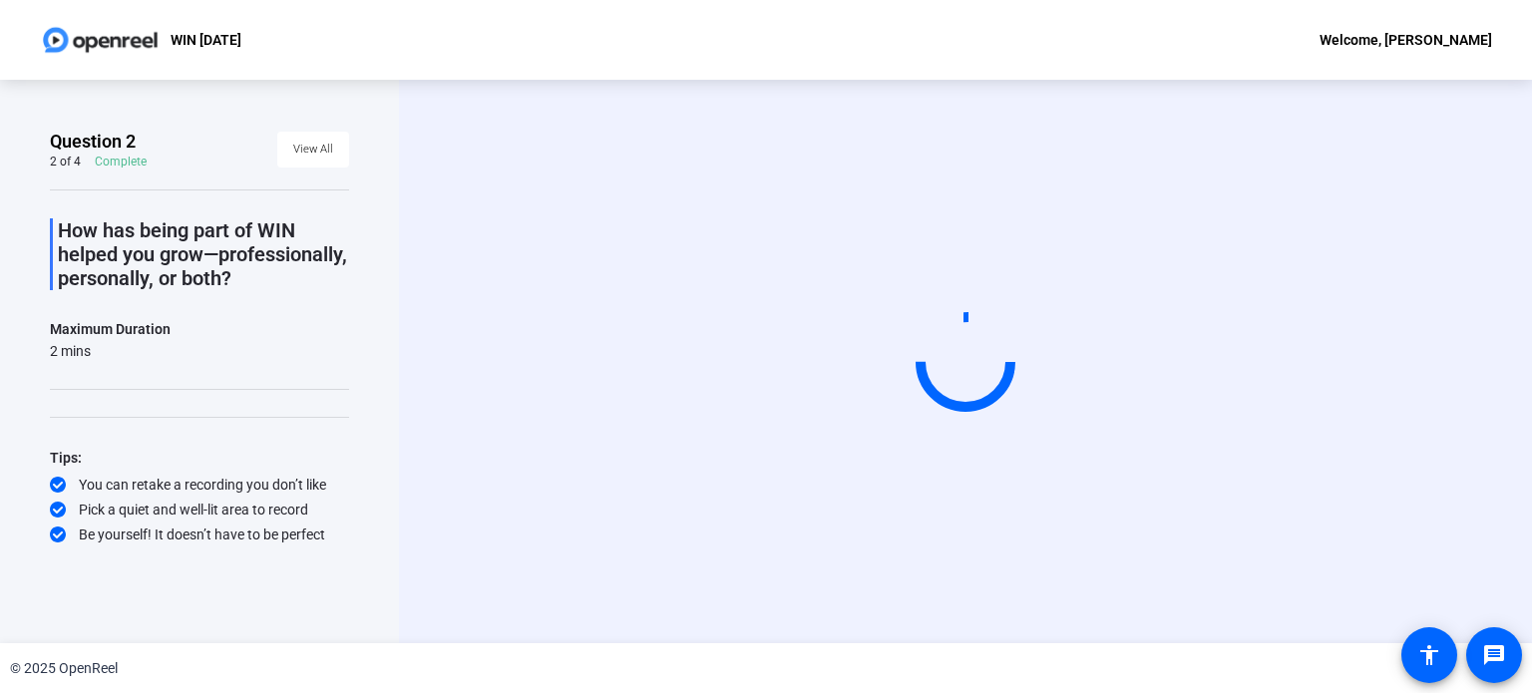
scroll to position [0, 0]
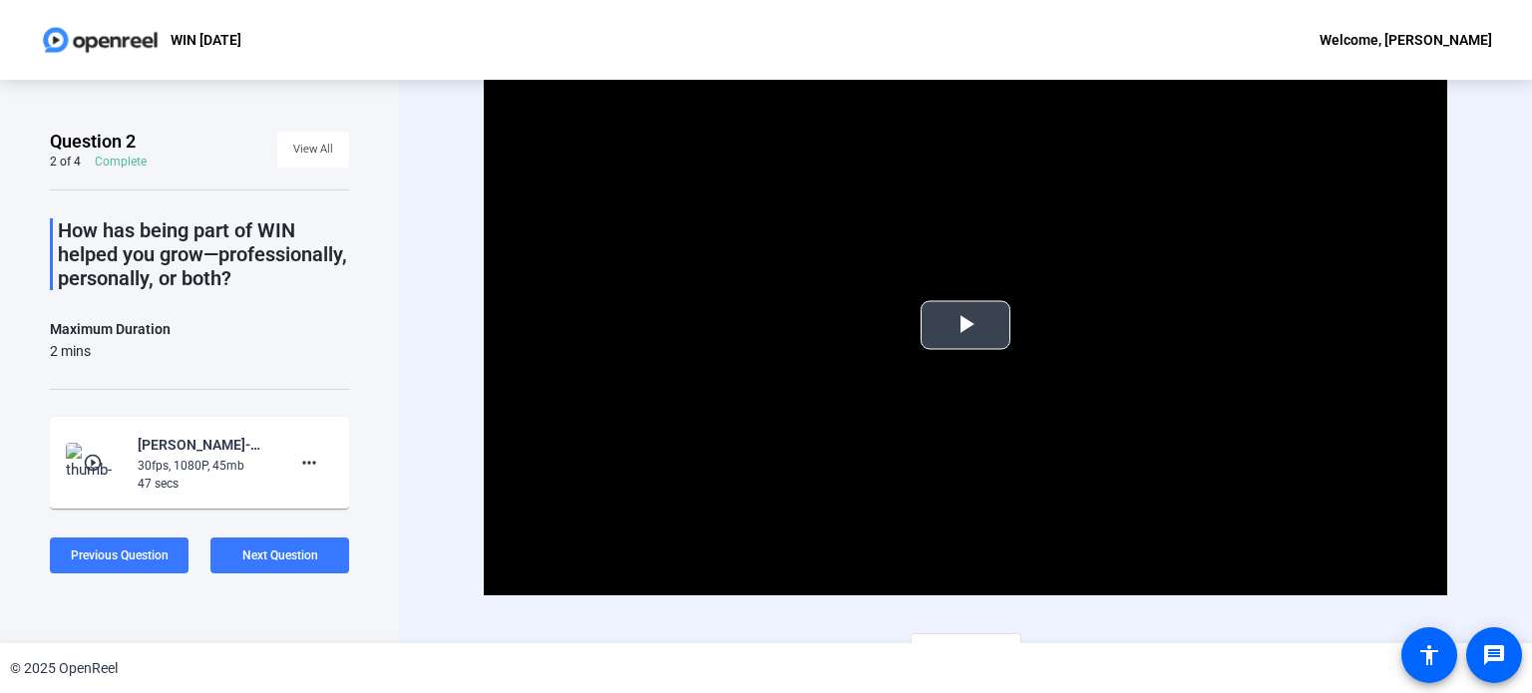
click at [965, 325] on span "Video Player" at bounding box center [965, 325] width 0 height 0
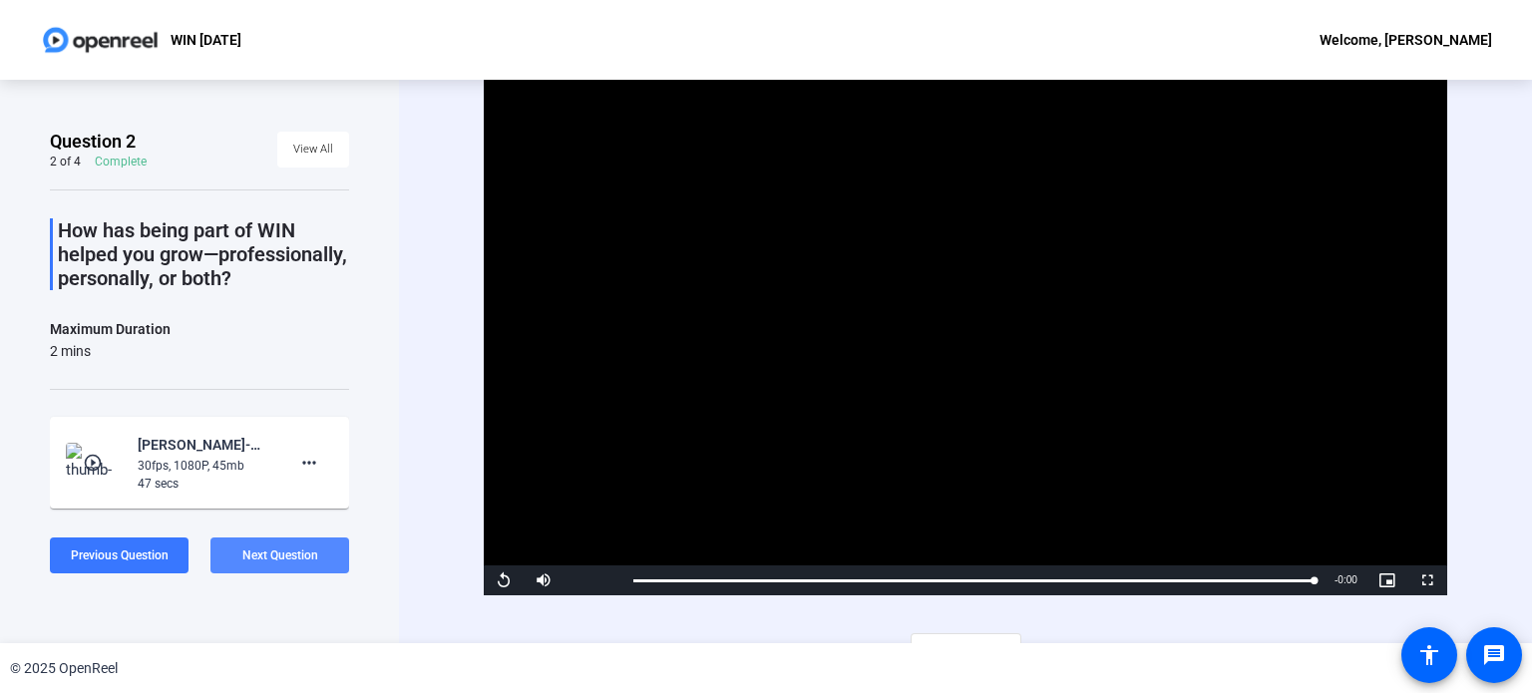
click at [264, 559] on span "Next Question" at bounding box center [280, 555] width 76 height 14
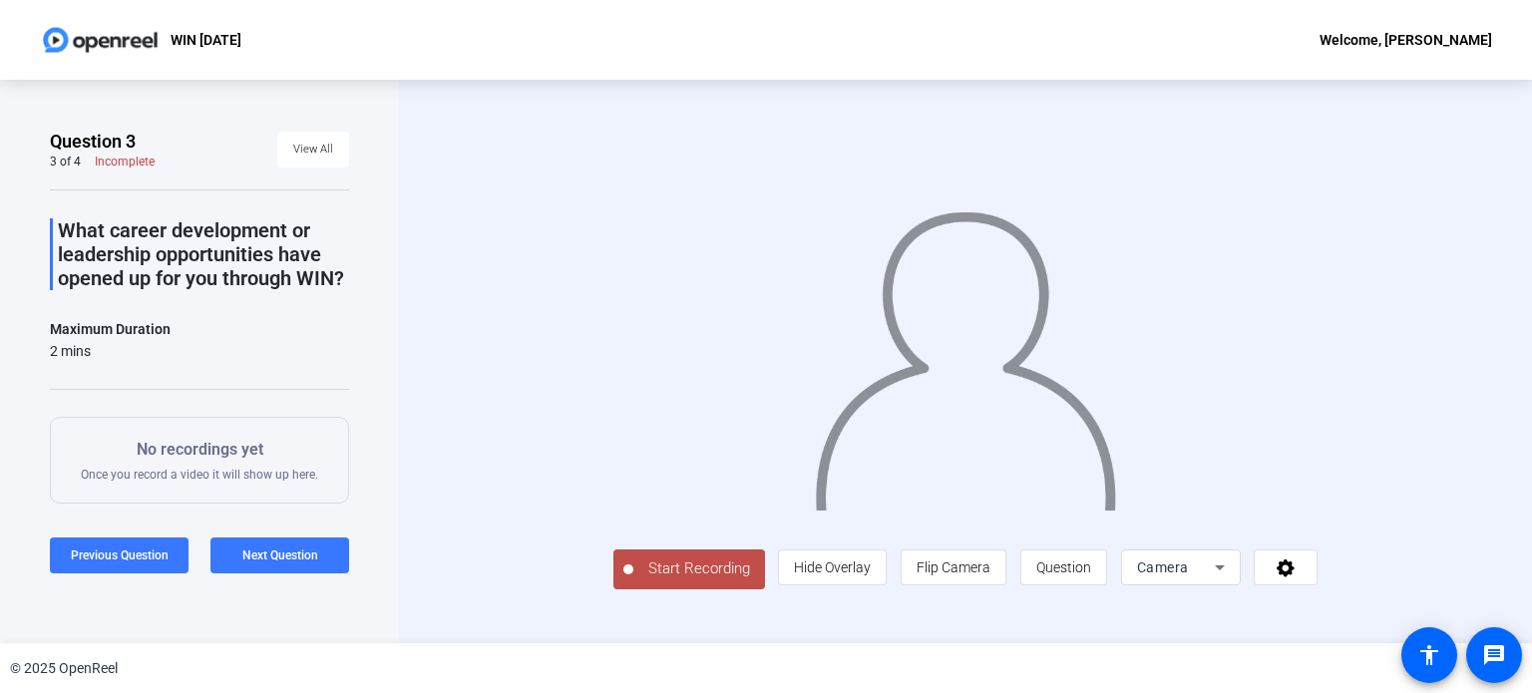
click at [633, 580] on span "Start Recording" at bounding box center [699, 568] width 132 height 23
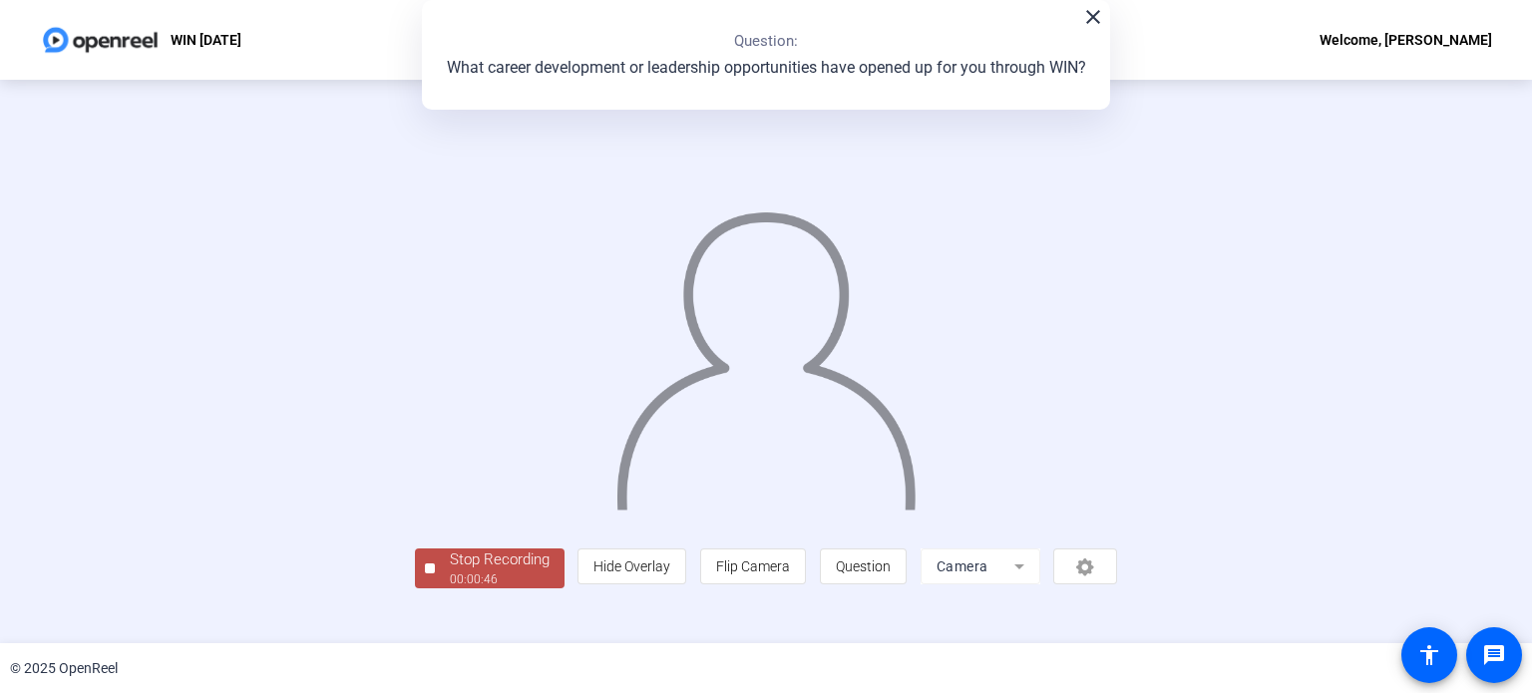
scroll to position [77, 0]
click at [450, 571] on div "Stop Recording" at bounding box center [500, 559] width 100 height 23
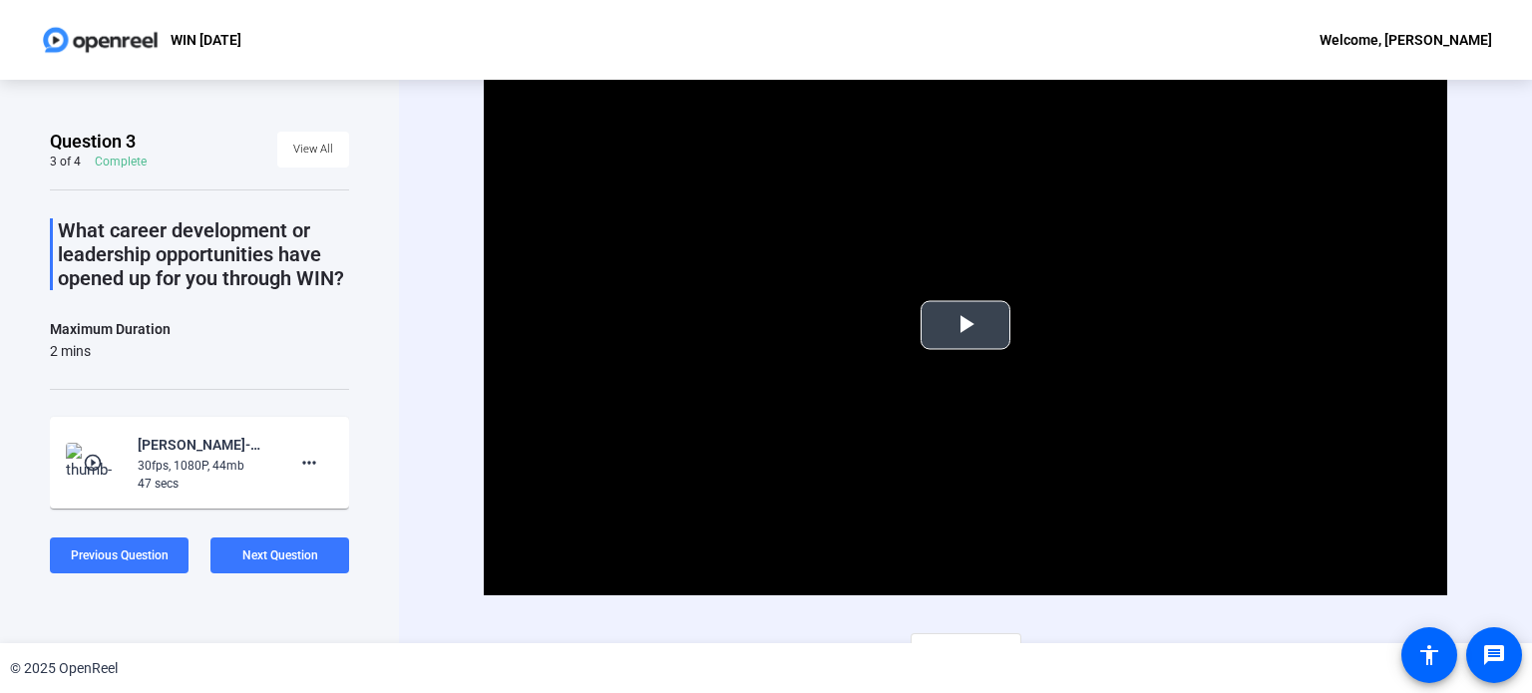
click at [965, 325] on span "Video Player" at bounding box center [965, 325] width 0 height 0
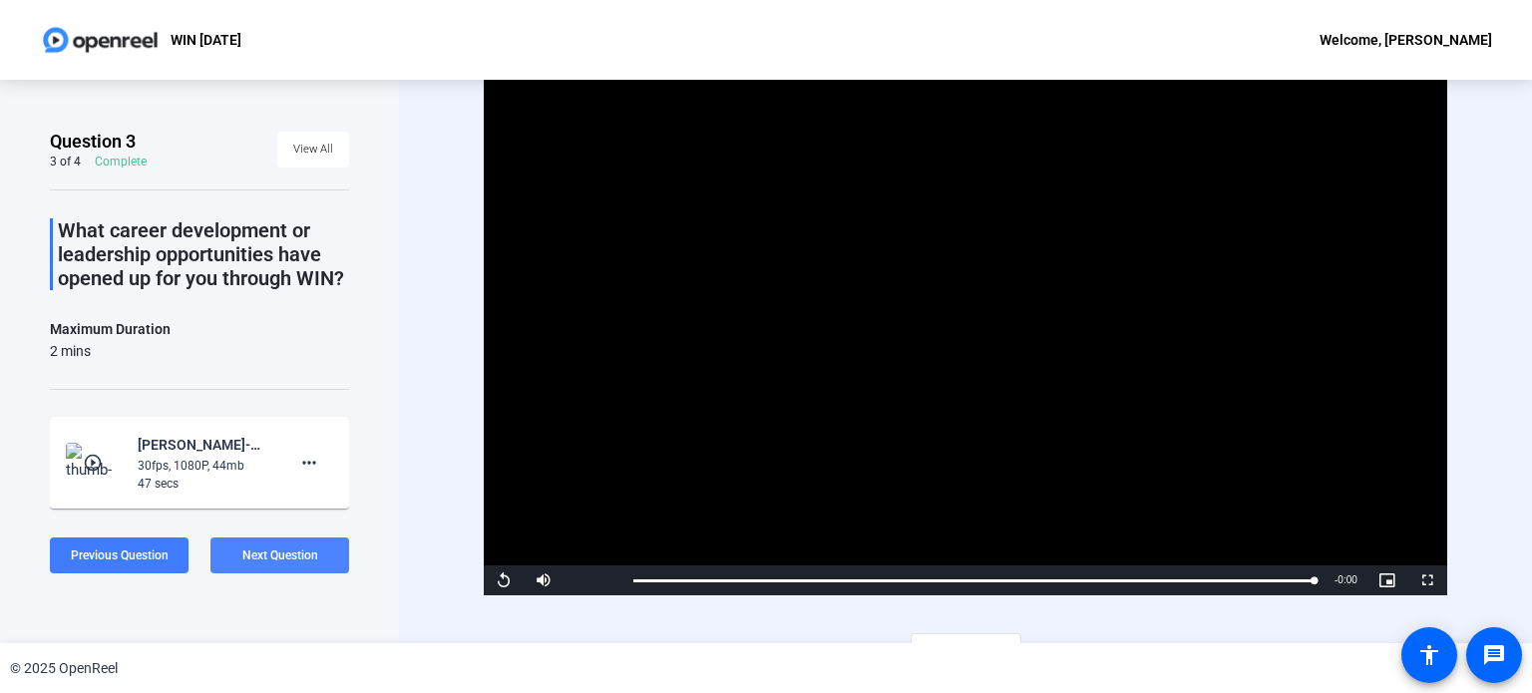
click at [278, 553] on span "Next Question" at bounding box center [280, 555] width 76 height 14
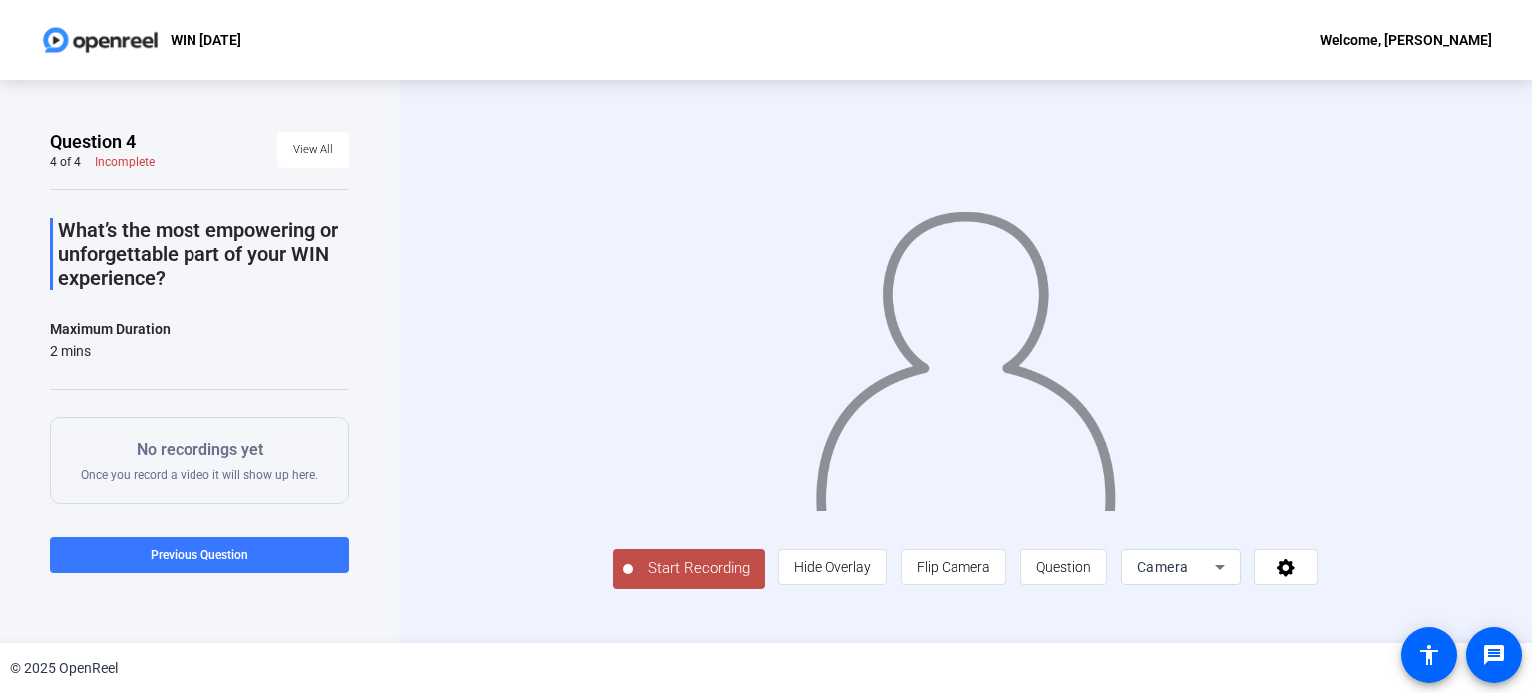
click at [633, 580] on span "Start Recording" at bounding box center [699, 568] width 132 height 23
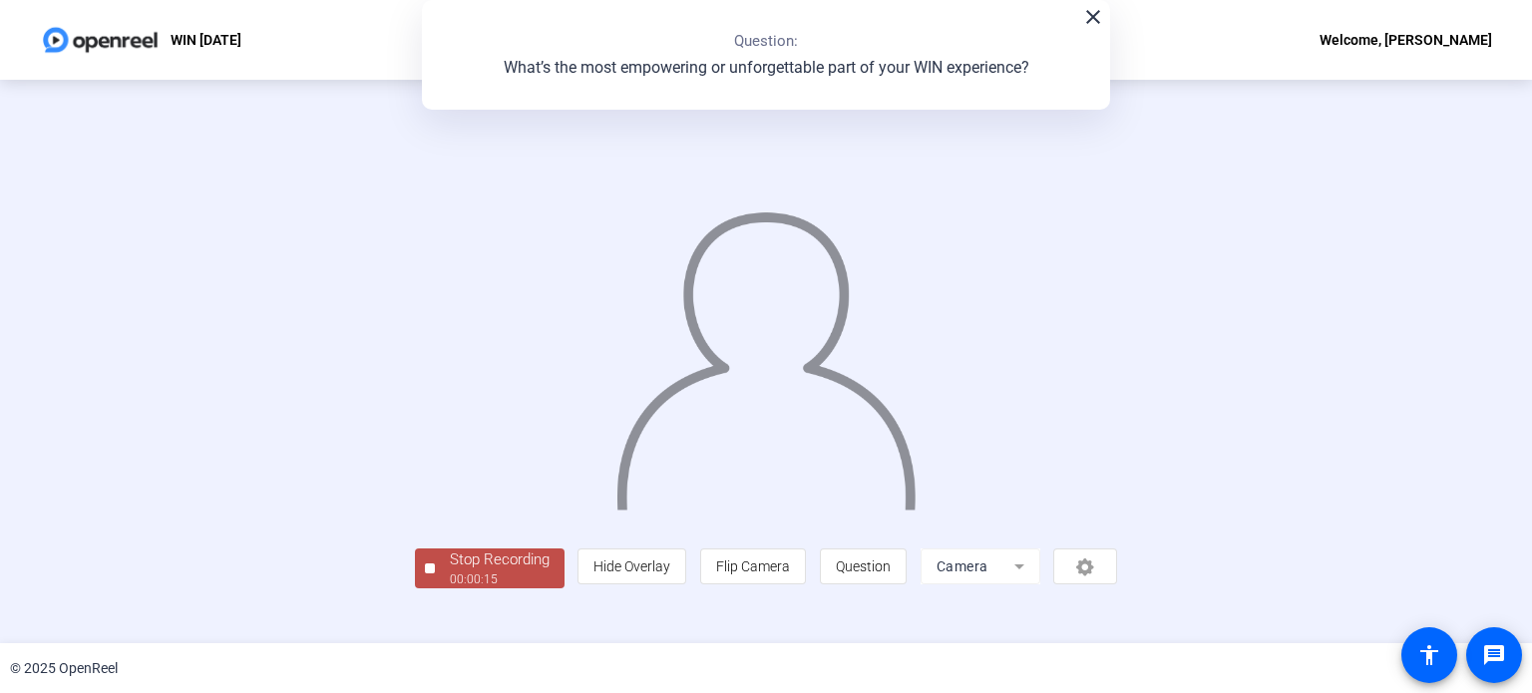
scroll to position [77, 0]
click at [435, 589] on span "Stop Recording 00:00:16" at bounding box center [500, 568] width 130 height 41
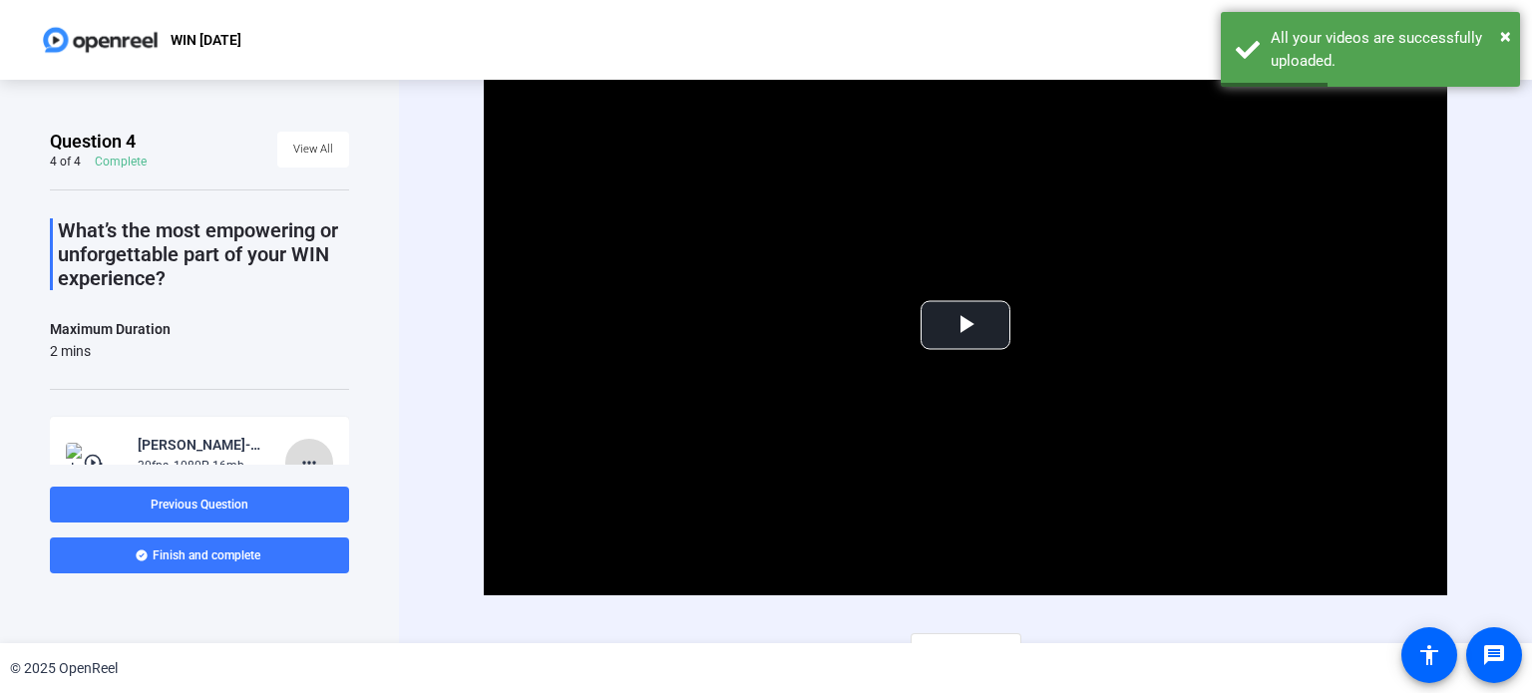
click at [306, 453] on mat-icon "more_horiz" at bounding box center [309, 463] width 24 height 24
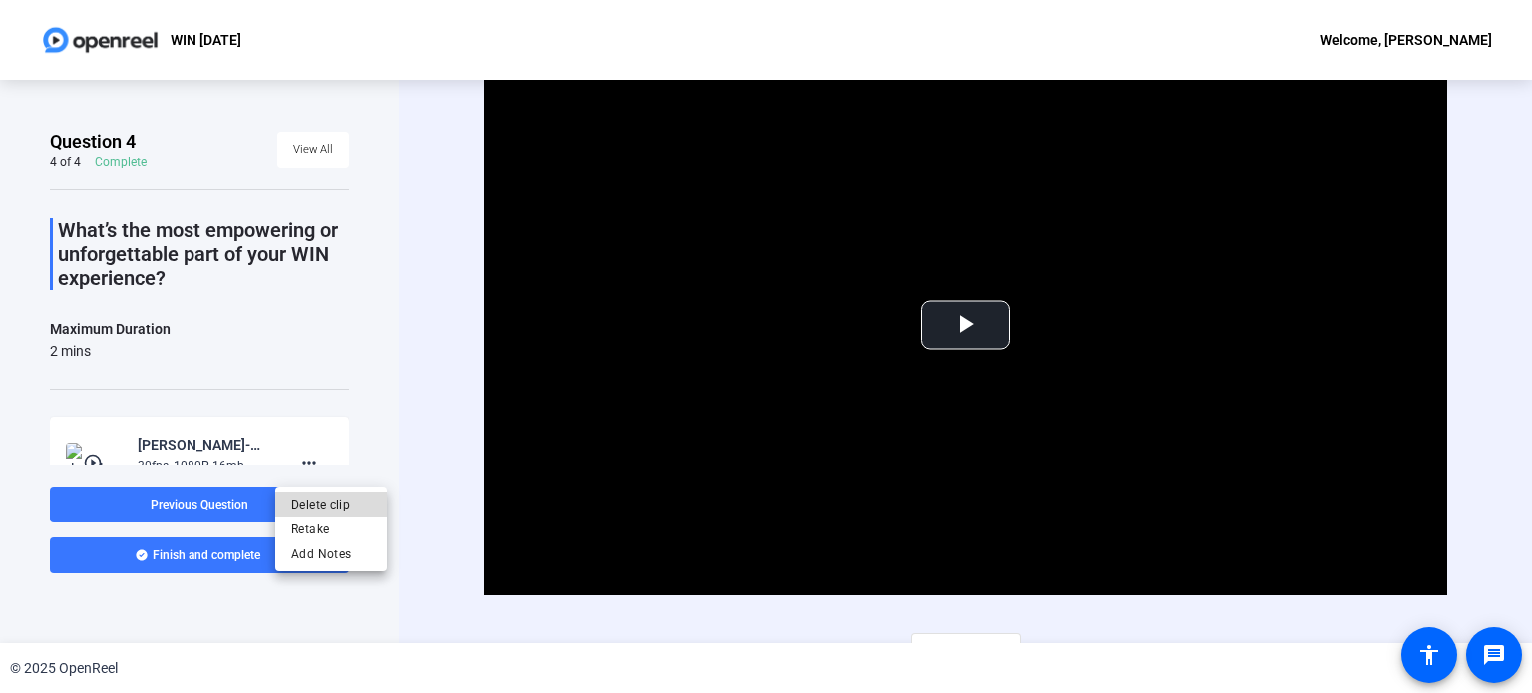
click at [321, 497] on span "Delete clip" at bounding box center [331, 504] width 80 height 24
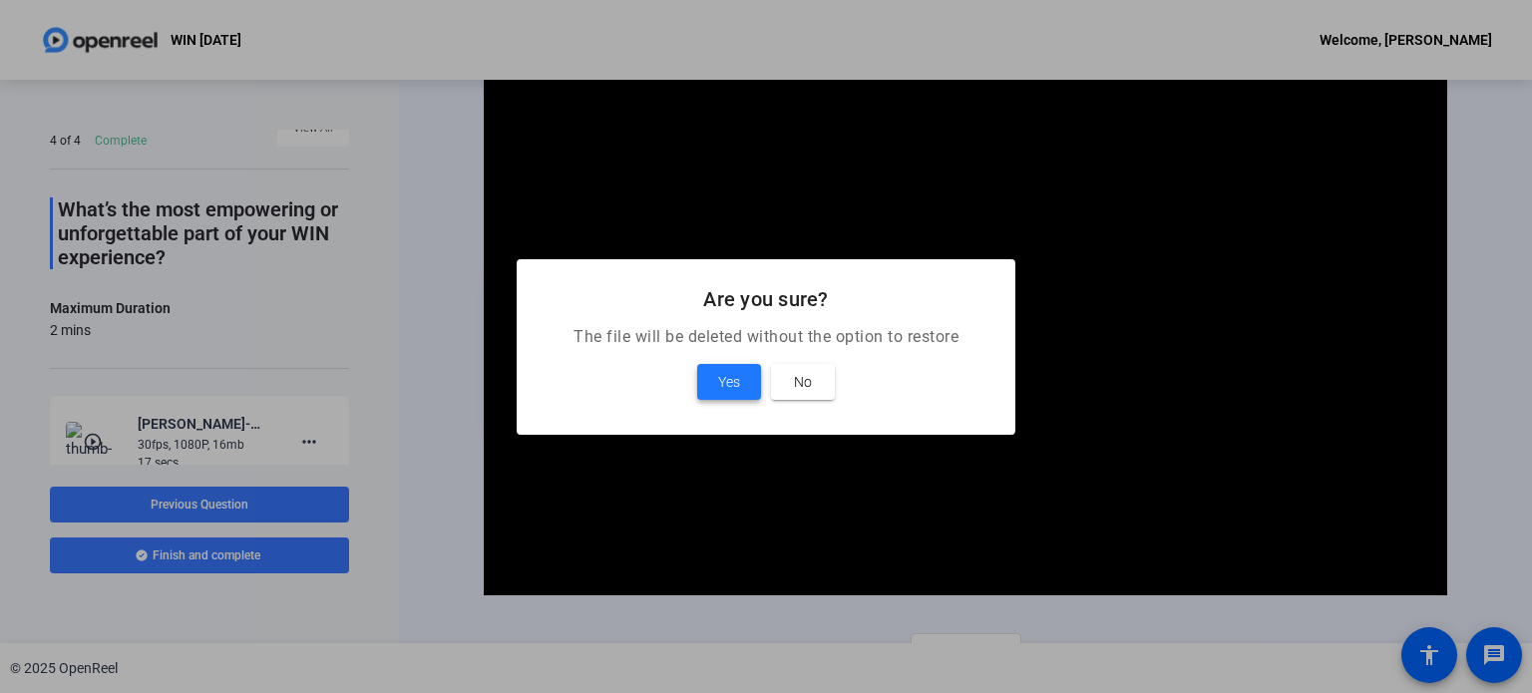
click at [738, 382] on span "Yes" at bounding box center [729, 382] width 22 height 24
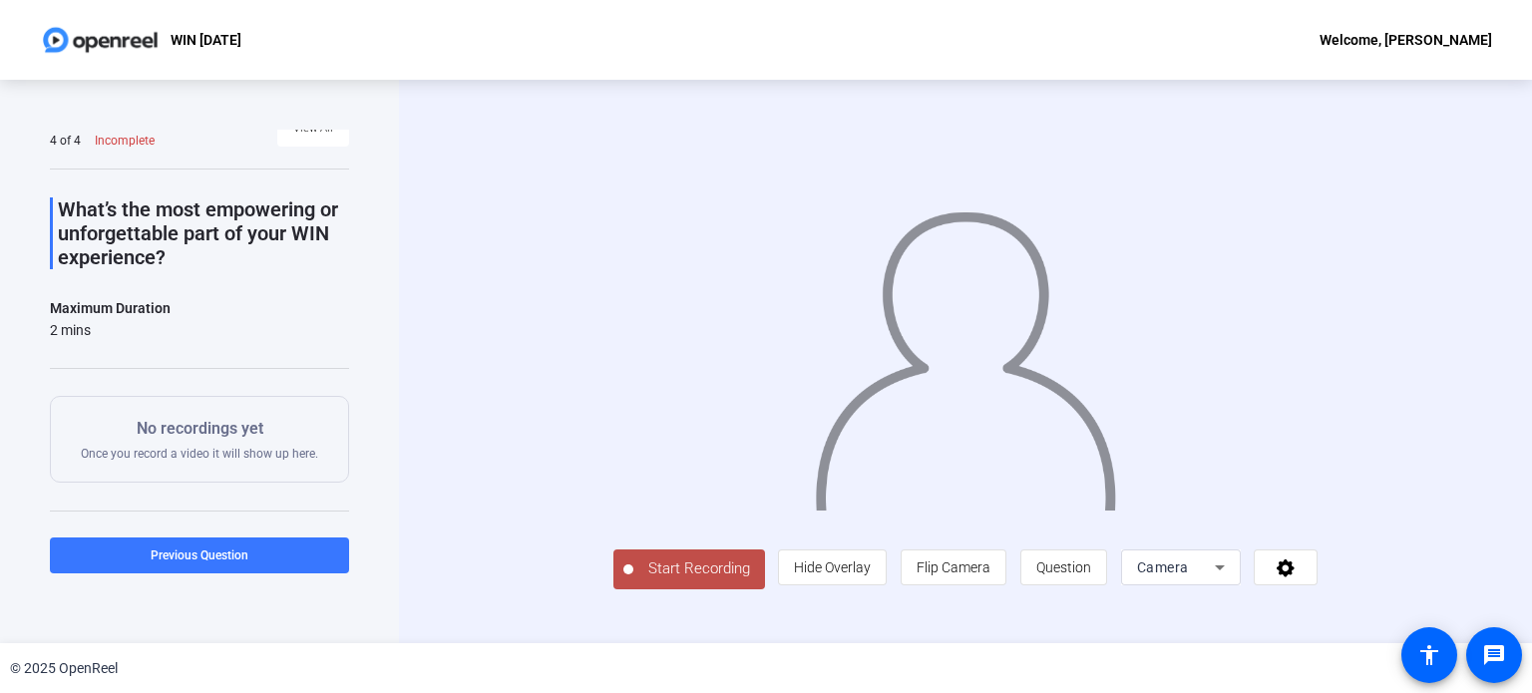
click at [633, 580] on span "Start Recording" at bounding box center [699, 568] width 132 height 23
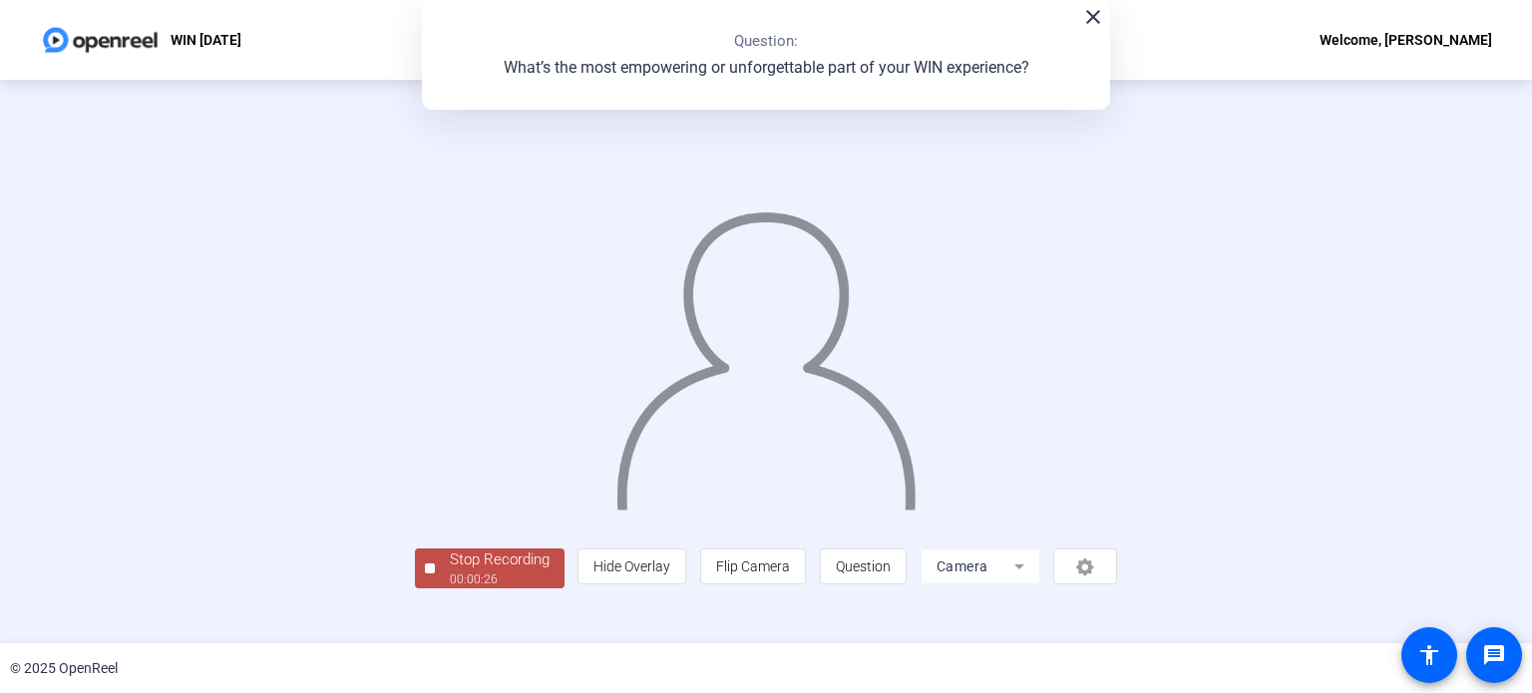
scroll to position [77, 0]
click at [450, 571] on div "Stop Recording" at bounding box center [500, 559] width 100 height 23
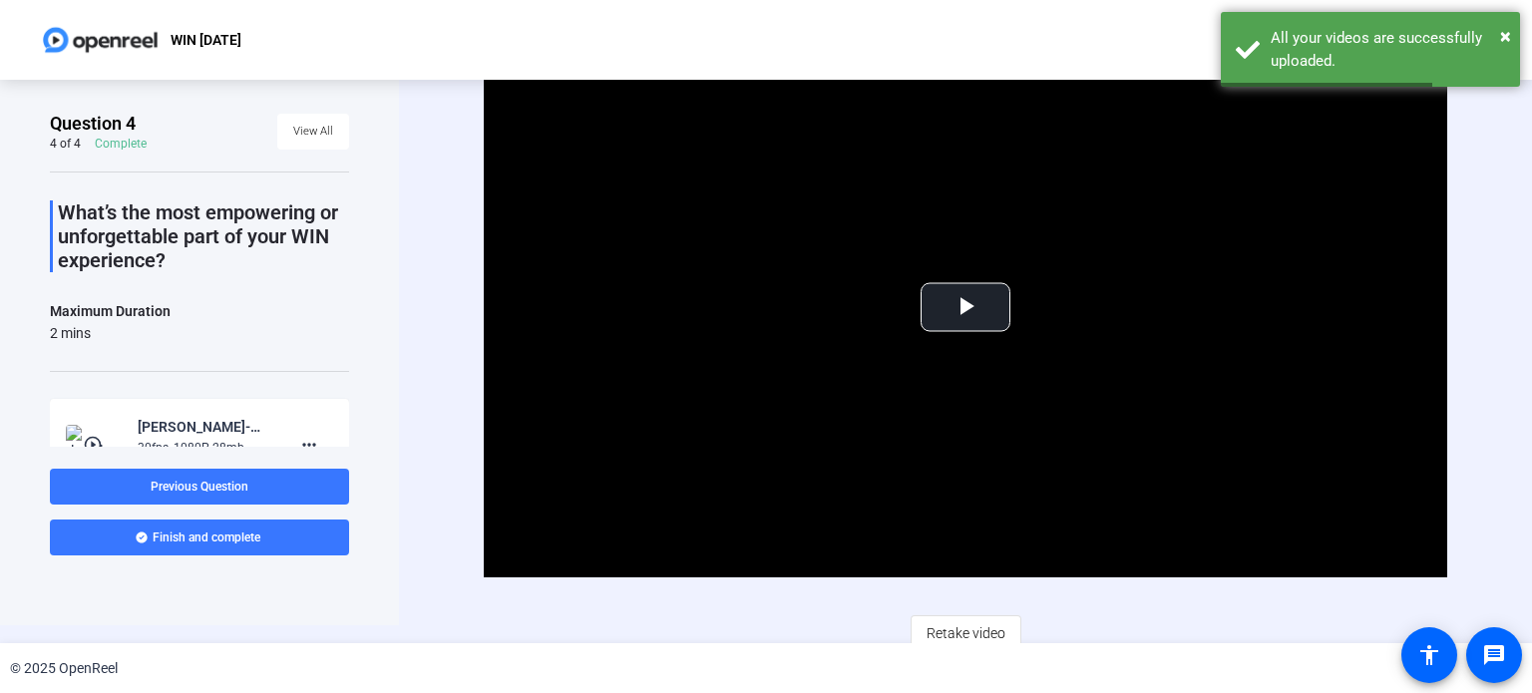
scroll to position [28, 0]
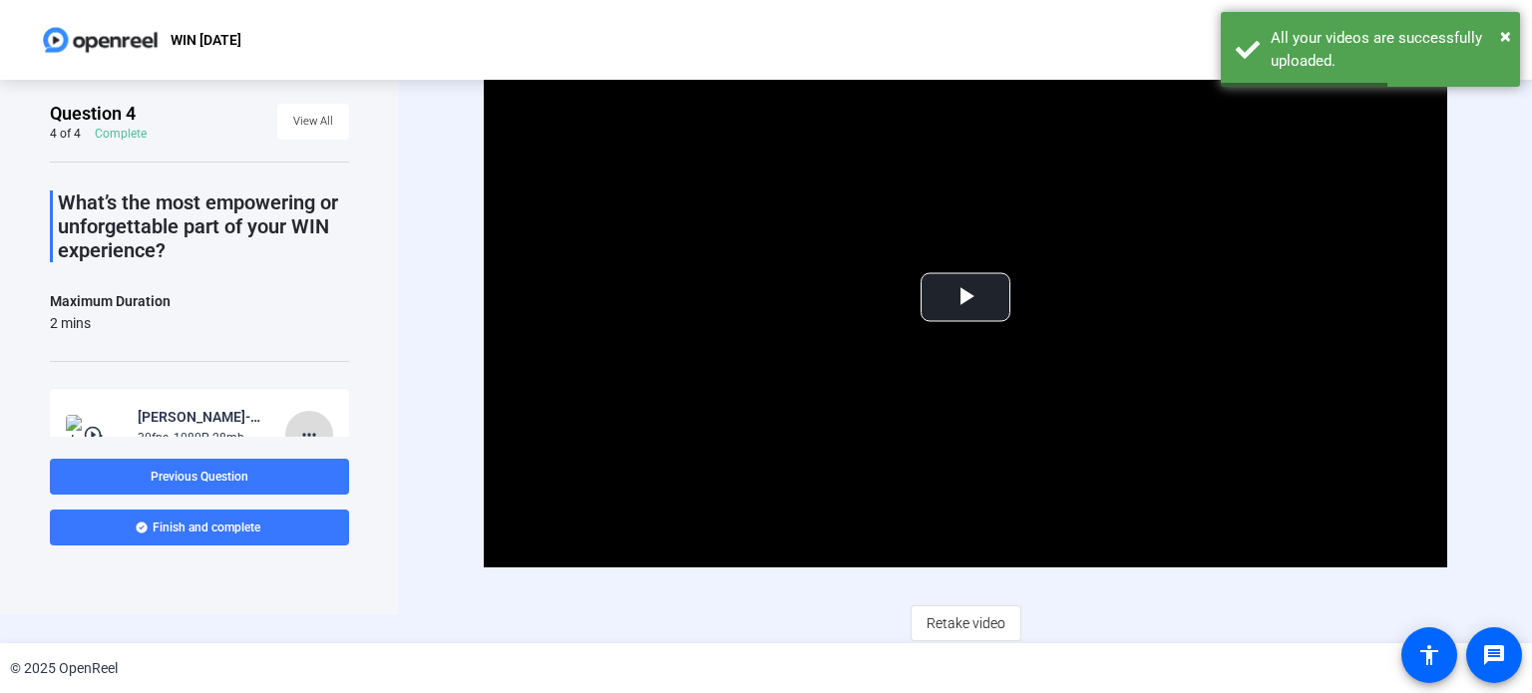
click at [297, 427] on mat-icon "more_horiz" at bounding box center [309, 435] width 24 height 24
click at [329, 473] on span "Delete clip" at bounding box center [331, 475] width 80 height 24
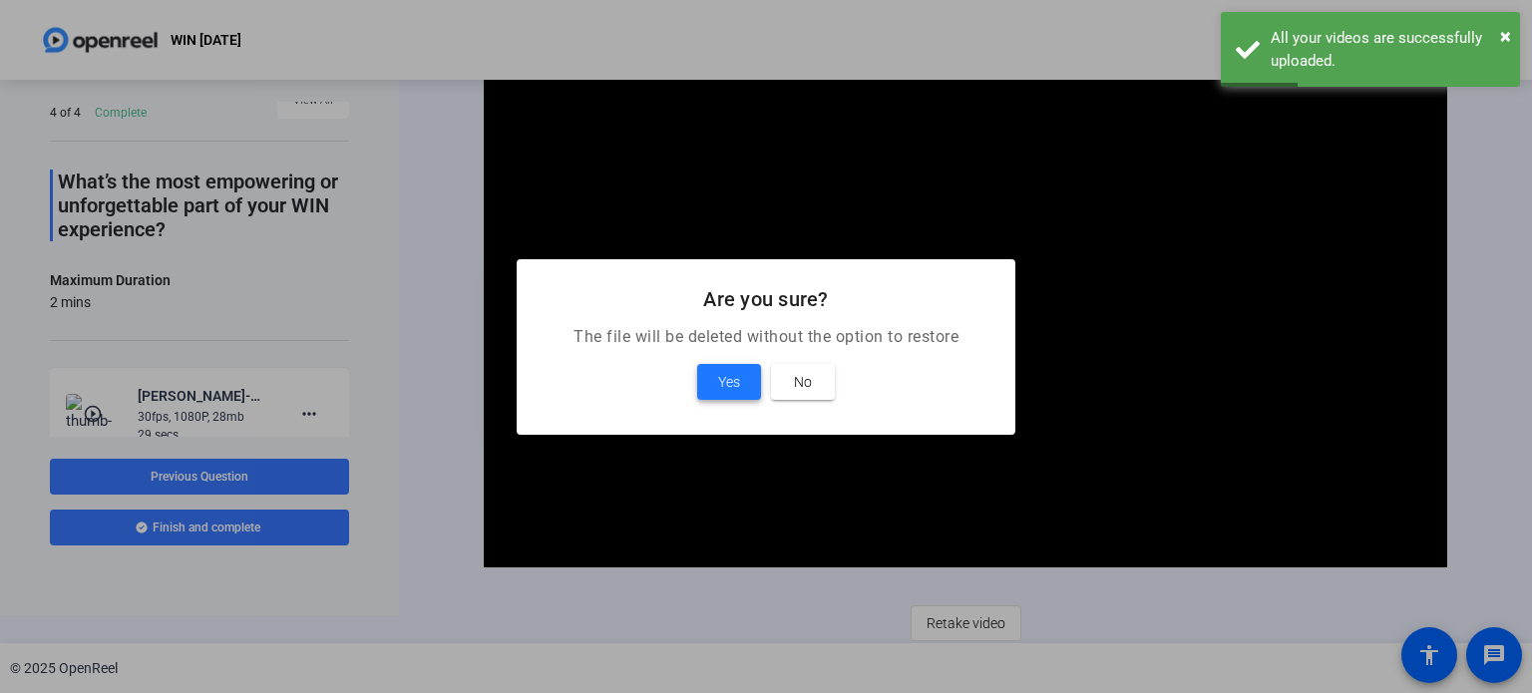
click at [707, 387] on span at bounding box center [729, 382] width 64 height 48
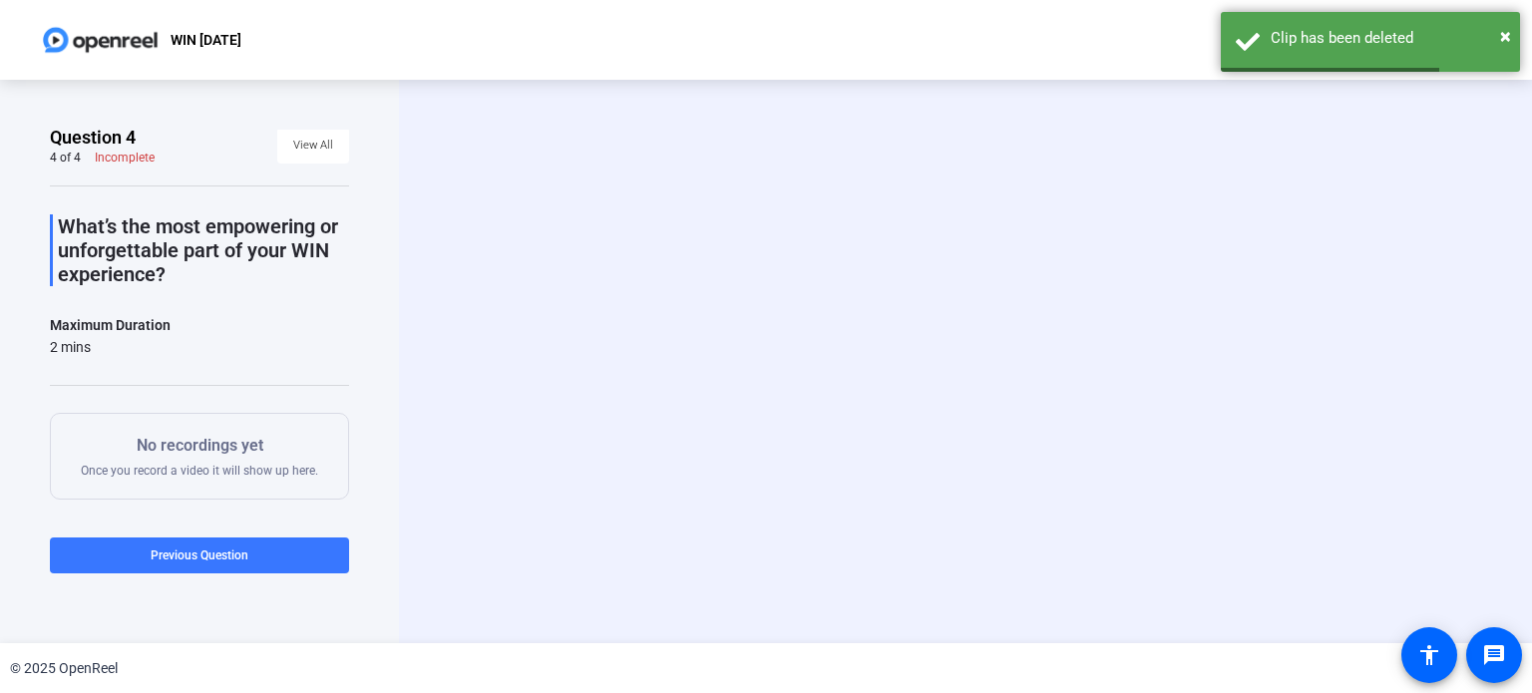
scroll to position [0, 0]
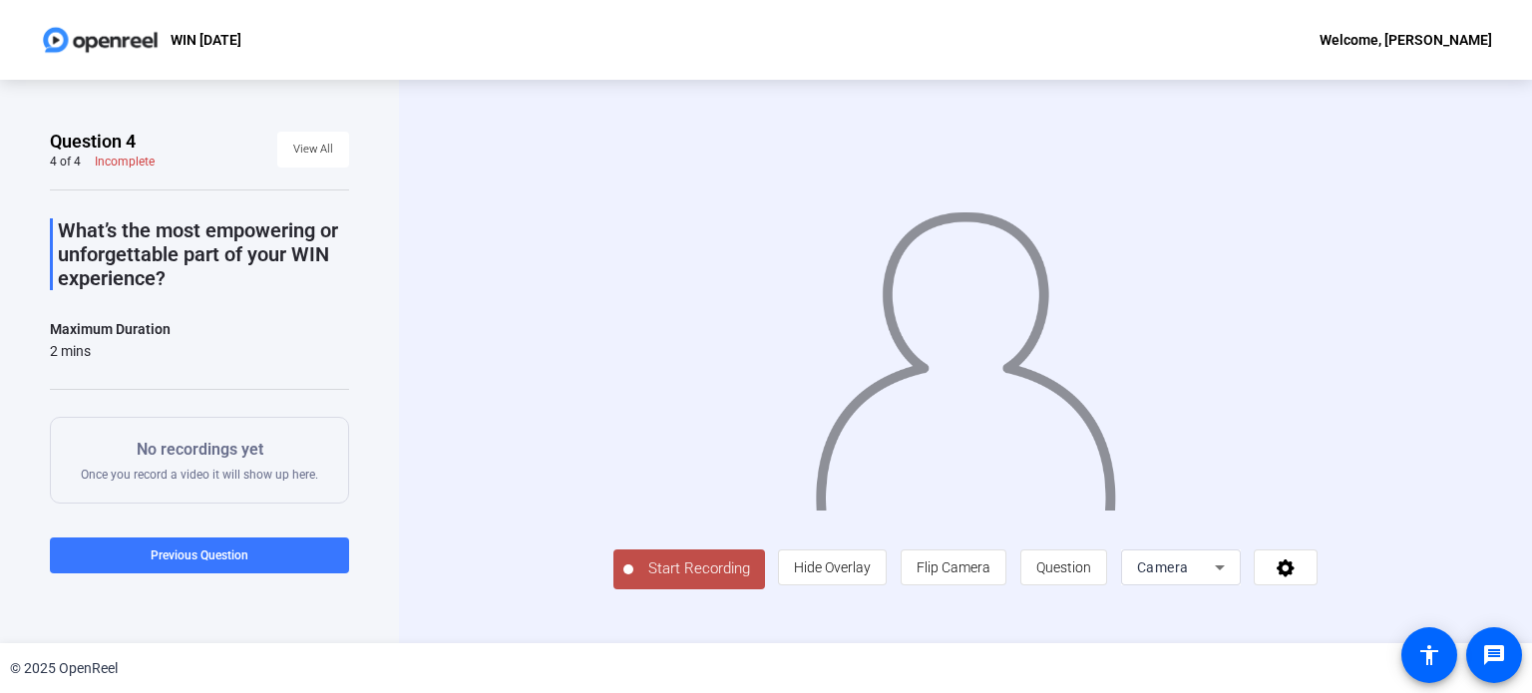
click at [633, 580] on span "Start Recording" at bounding box center [699, 568] width 132 height 23
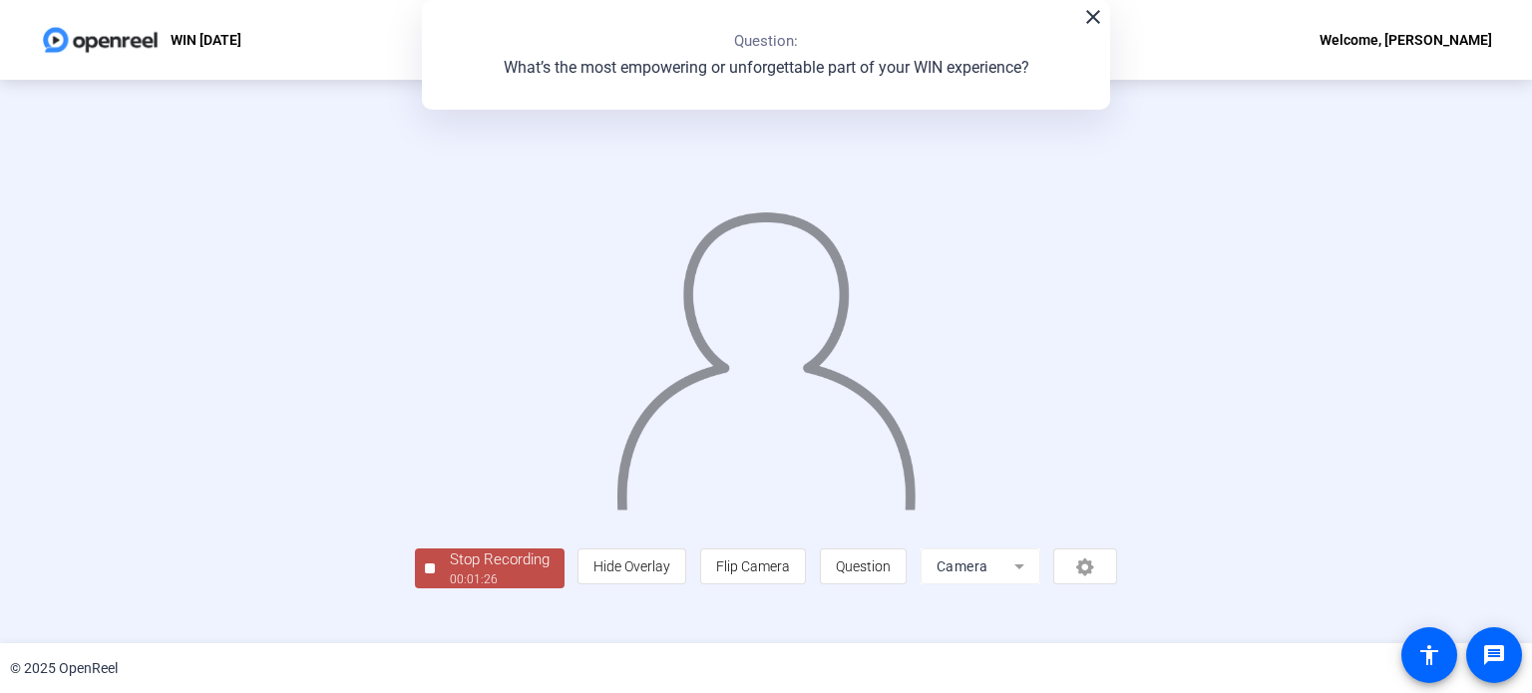
scroll to position [77, 0]
click at [450, 588] on div "00:01:27" at bounding box center [500, 579] width 100 height 18
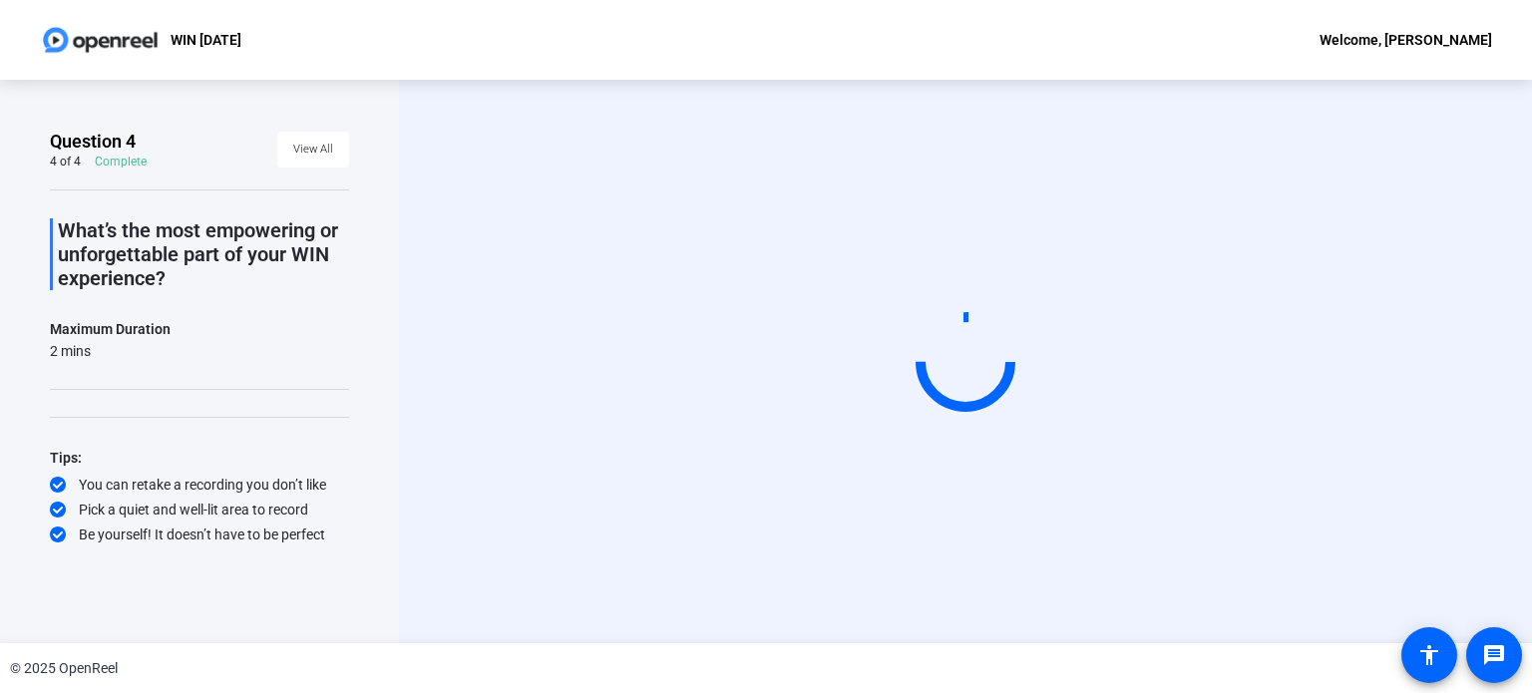
scroll to position [0, 0]
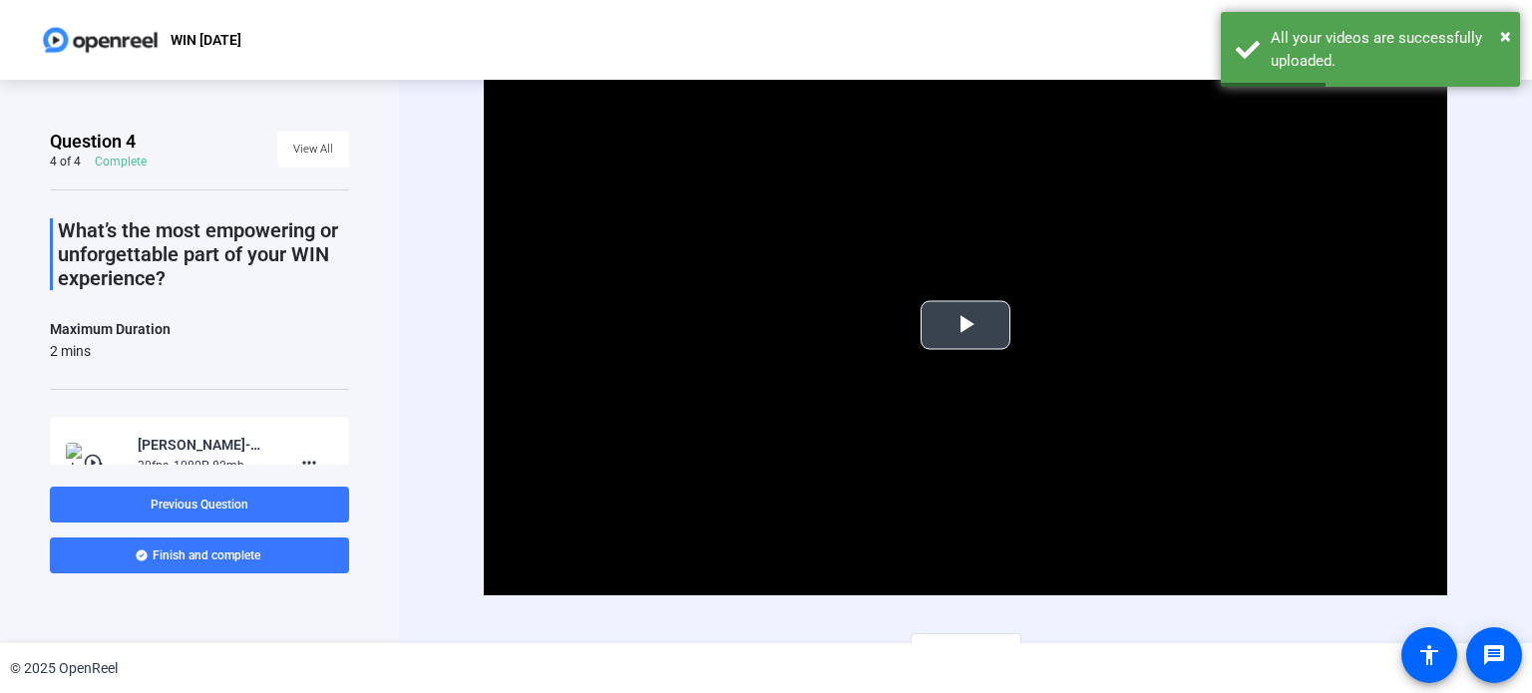
click at [965, 325] on span "Video Player" at bounding box center [965, 325] width 0 height 0
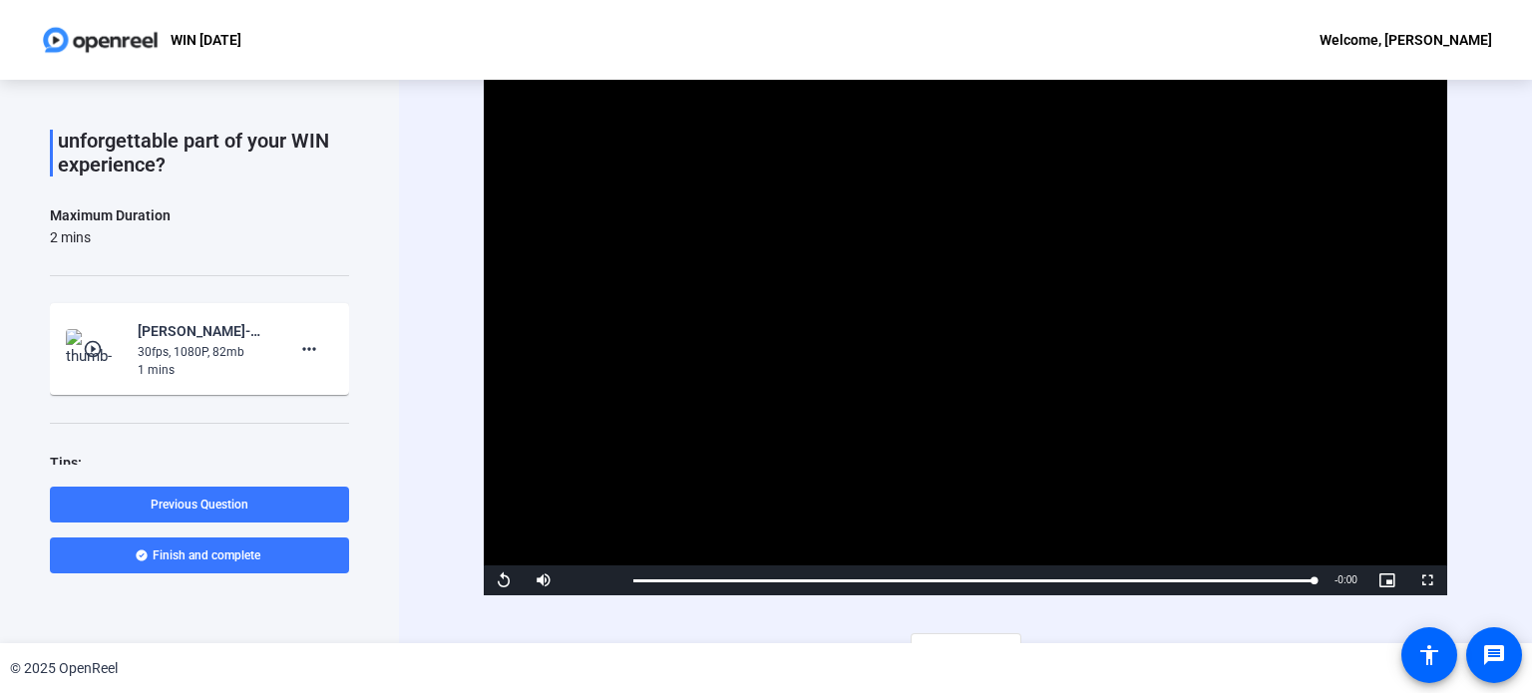
scroll to position [197, 0]
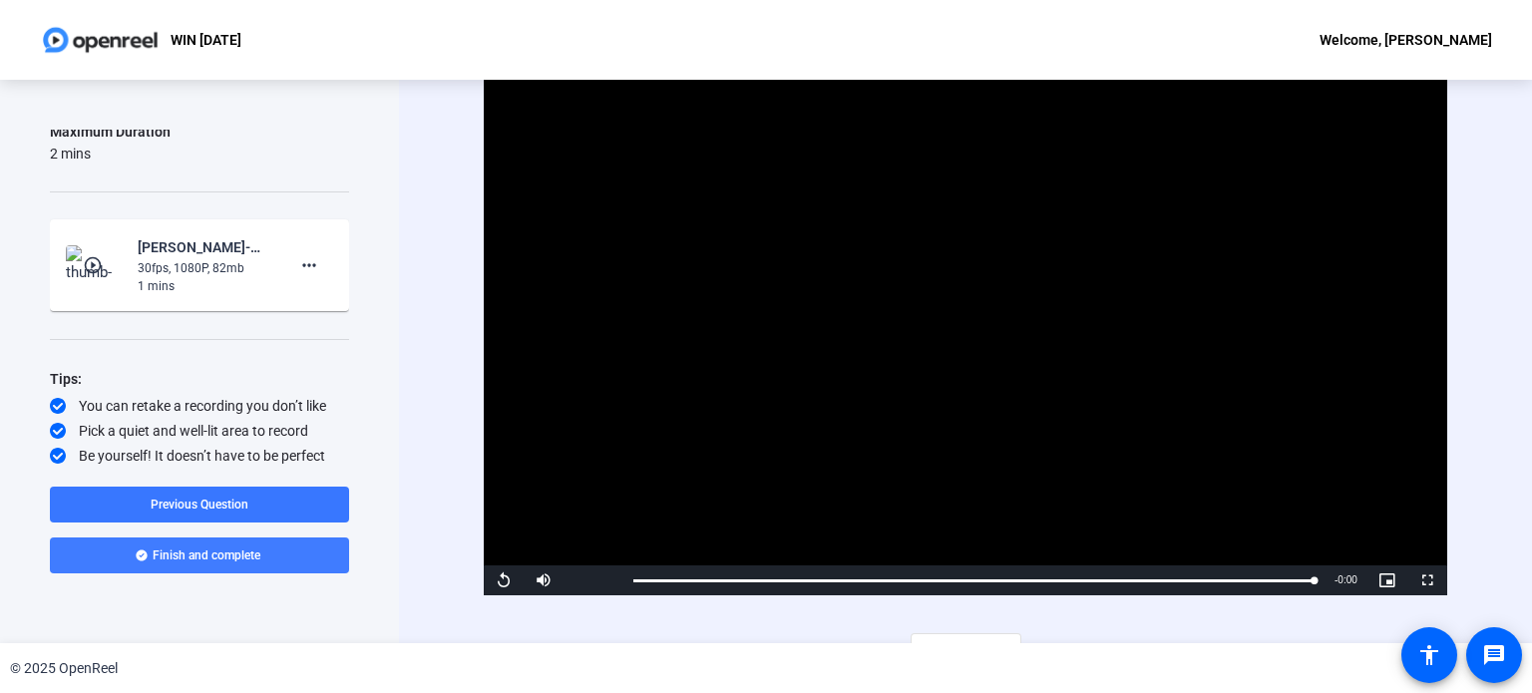
click at [278, 562] on span at bounding box center [199, 556] width 299 height 48
